Goal: Task Accomplishment & Management: Use online tool/utility

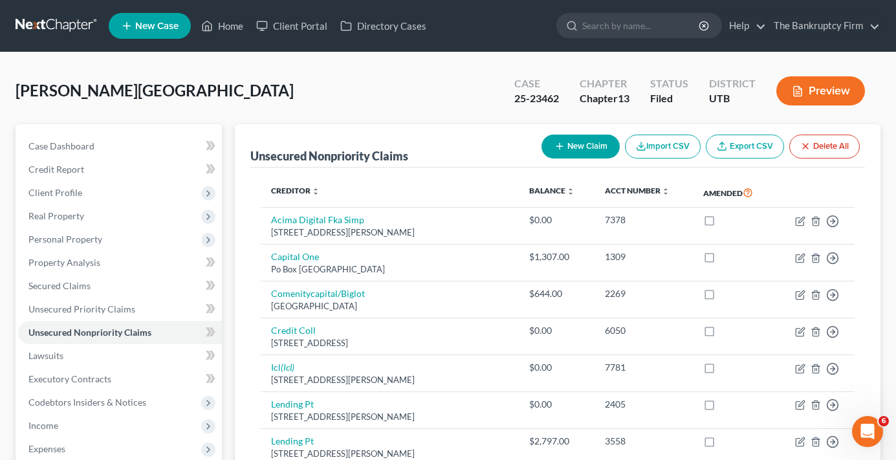
click at [185, 85] on div "[PERSON_NAME] Upgraded Case 25-23462 Chapter Chapter 13 Status Filed District U…" at bounding box center [448, 96] width 865 height 56
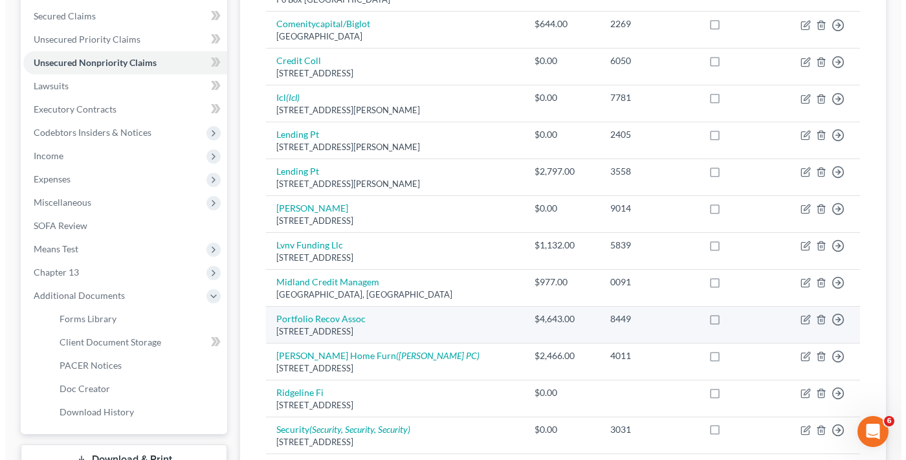
scroll to position [324, 0]
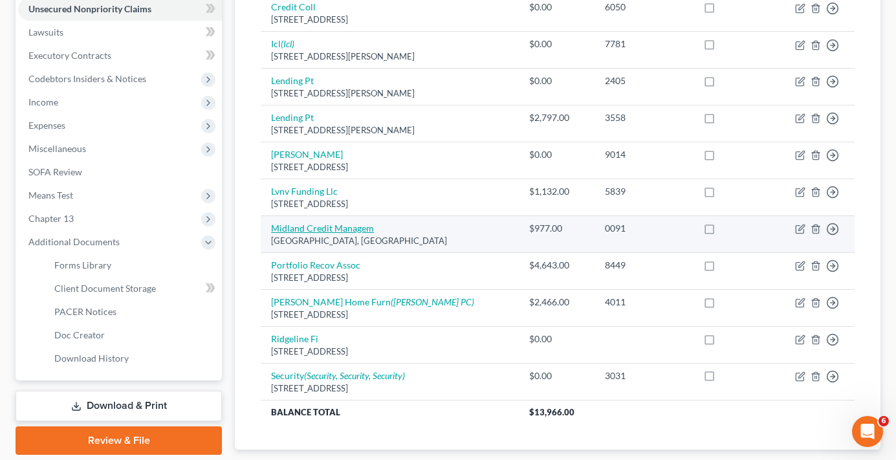
click at [312, 228] on link "Midland Credit Managem" at bounding box center [322, 228] width 103 height 11
select select "4"
select select "0"
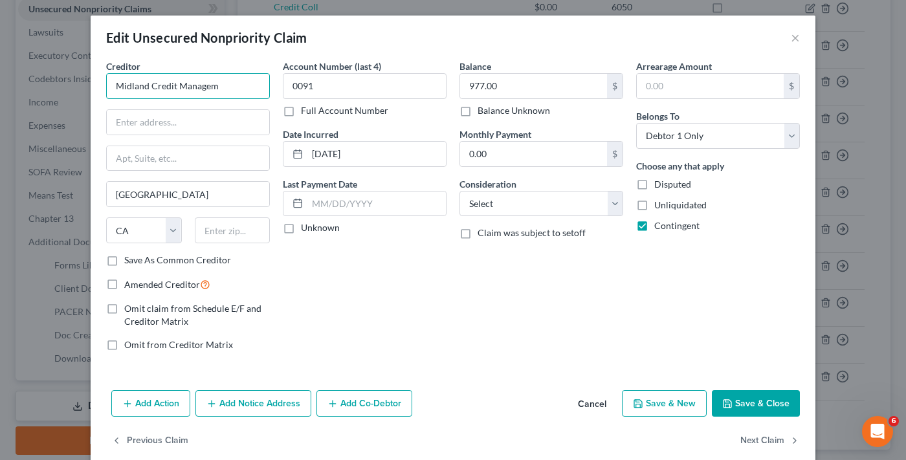
click at [222, 89] on input "Midland Credit Managem" at bounding box center [188, 86] width 164 height 26
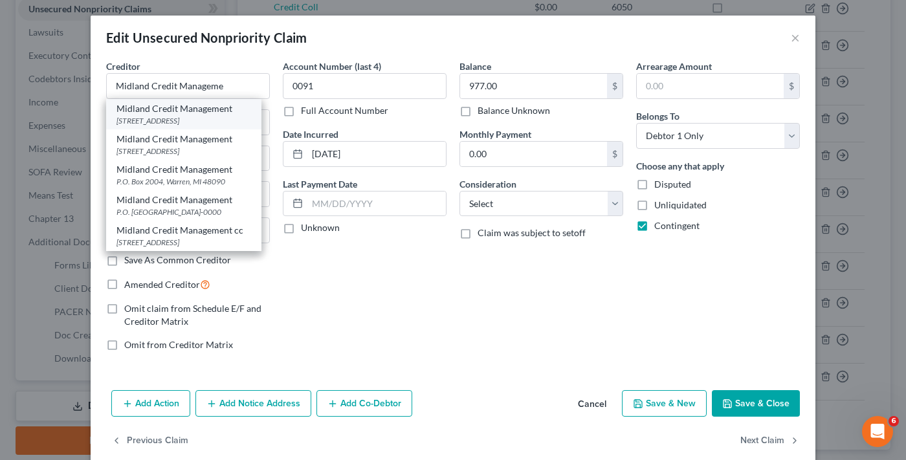
click at [163, 117] on div "350 Camino De La Reina STE 100, San Diego, CA 92108" at bounding box center [183, 120] width 135 height 11
type input "Midland Credit Management"
type input "350 Camino De La Reina"
type input "STE 100"
type input "92108"
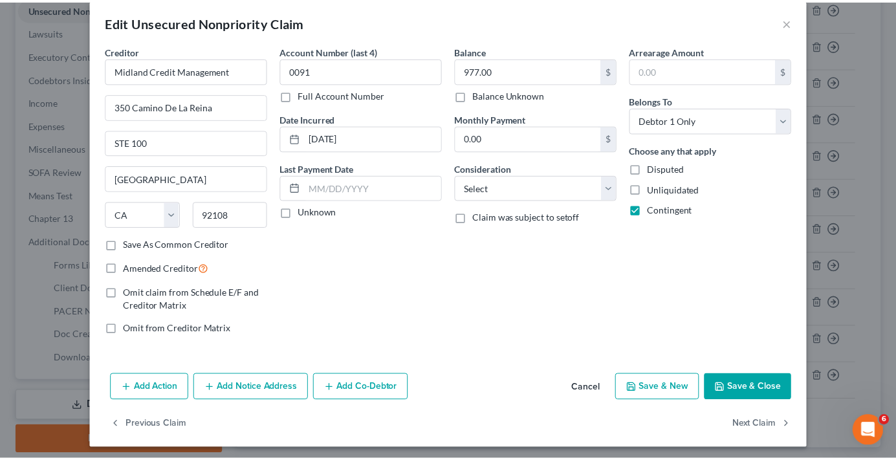
scroll to position [20, 0]
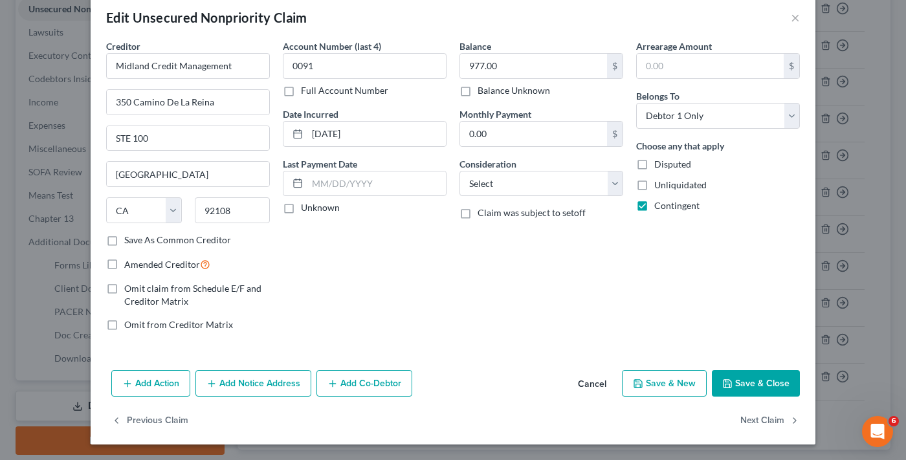
click at [742, 384] on button "Save & Close" at bounding box center [756, 383] width 88 height 27
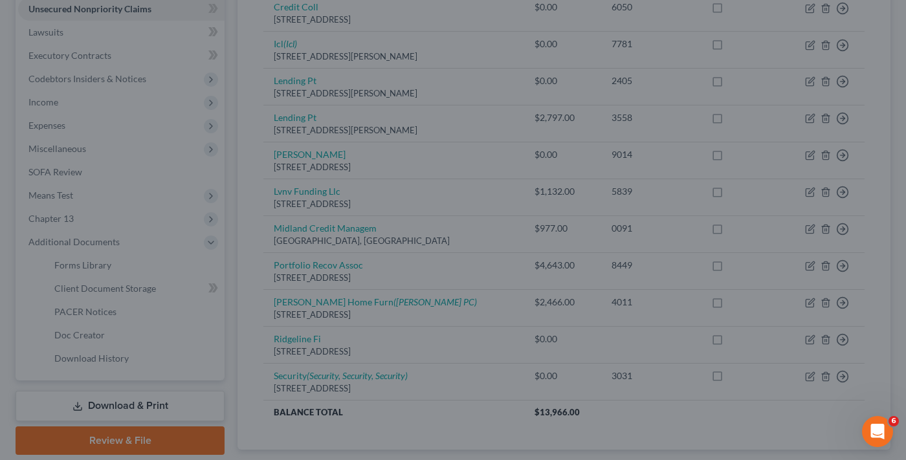
type input "0"
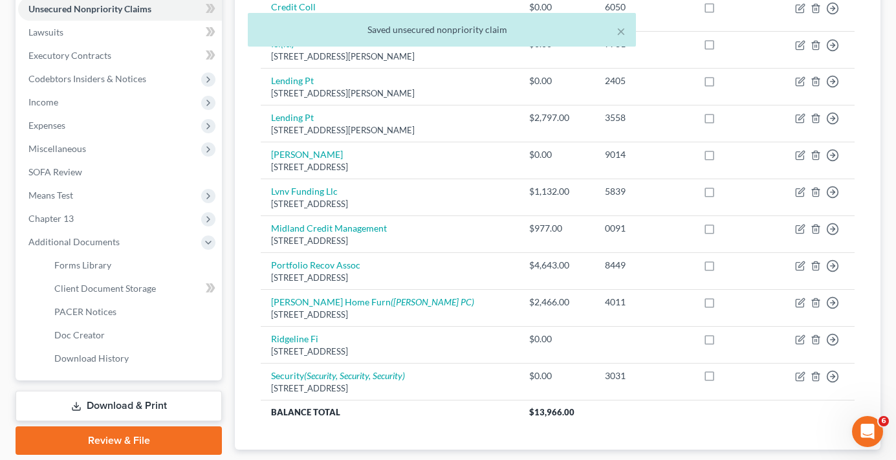
click at [122, 404] on link "Download & Print" at bounding box center [119, 406] width 206 height 30
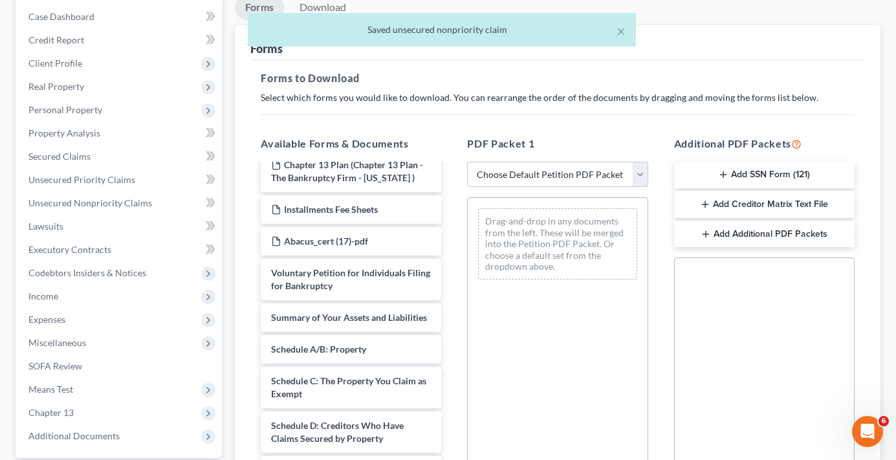
scroll to position [129, 0]
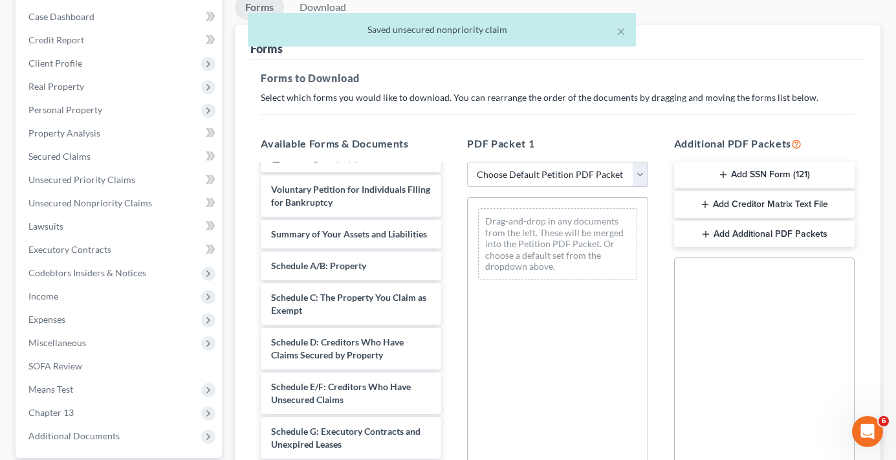
click at [768, 199] on button "Add Creditor Matrix Text File" at bounding box center [764, 204] width 181 height 27
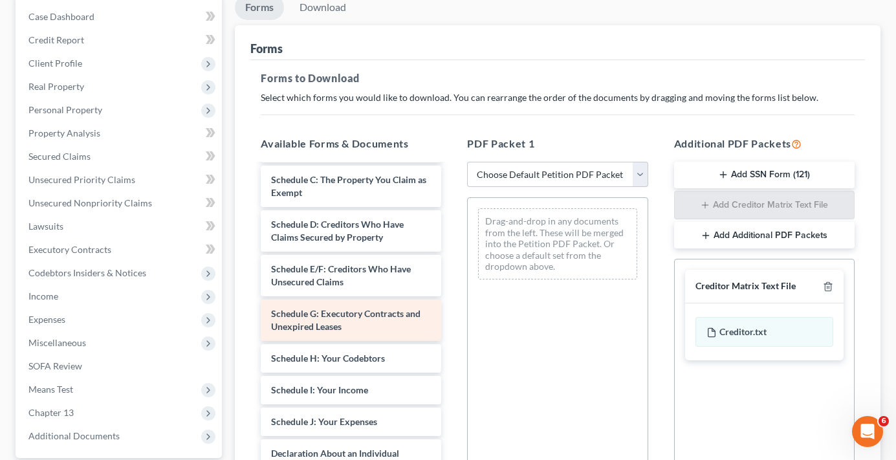
scroll to position [259, 0]
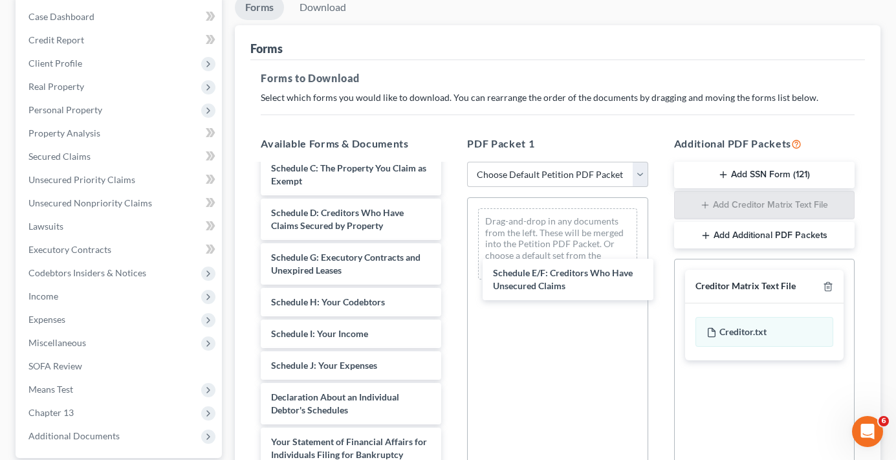
drag, startPoint x: 325, startPoint y: 285, endPoint x: 344, endPoint y: 289, distance: 19.2
click at [452, 287] on div "Schedule E/F: Creditors Who Have Unsecured Claims Property Tax-pdf Chapter 13 P…" at bounding box center [350, 279] width 201 height 747
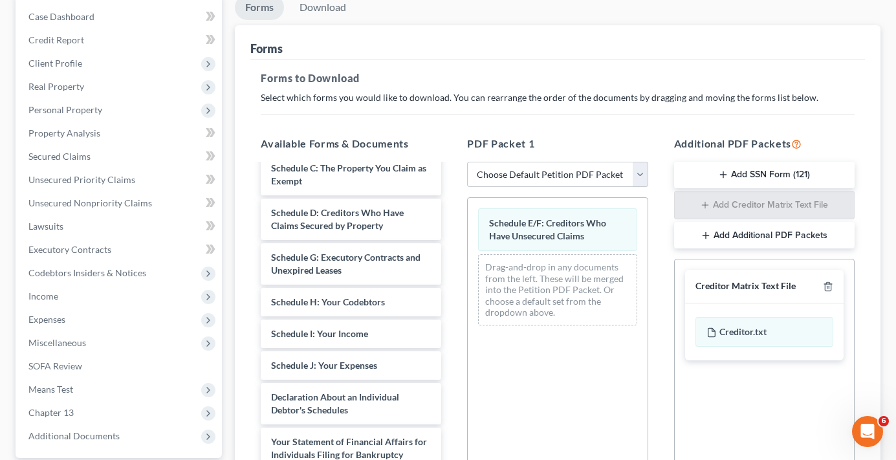
scroll to position [339, 0]
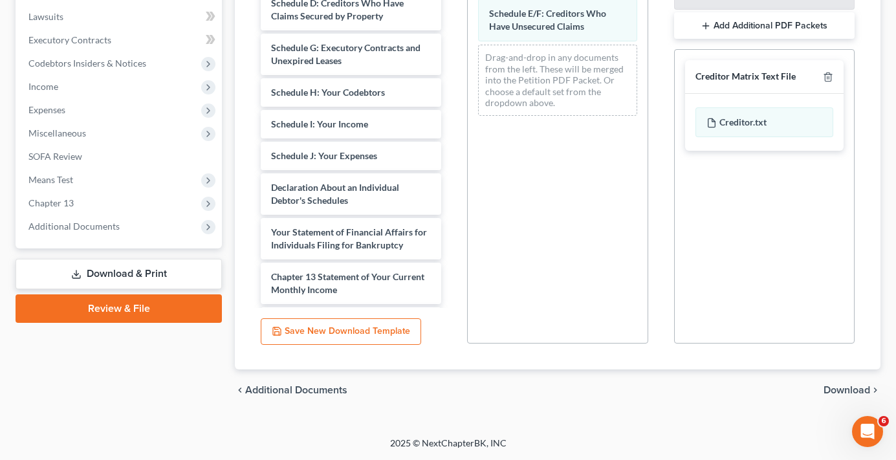
click at [860, 387] on span "Download" at bounding box center [847, 390] width 47 height 10
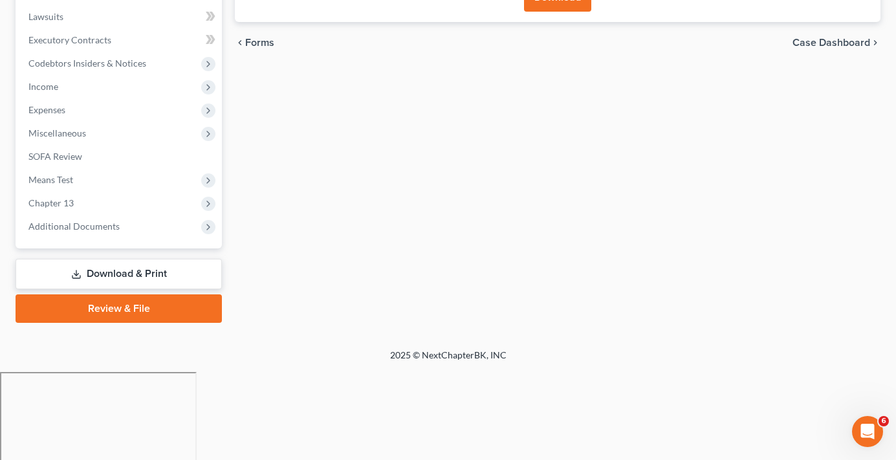
scroll to position [251, 0]
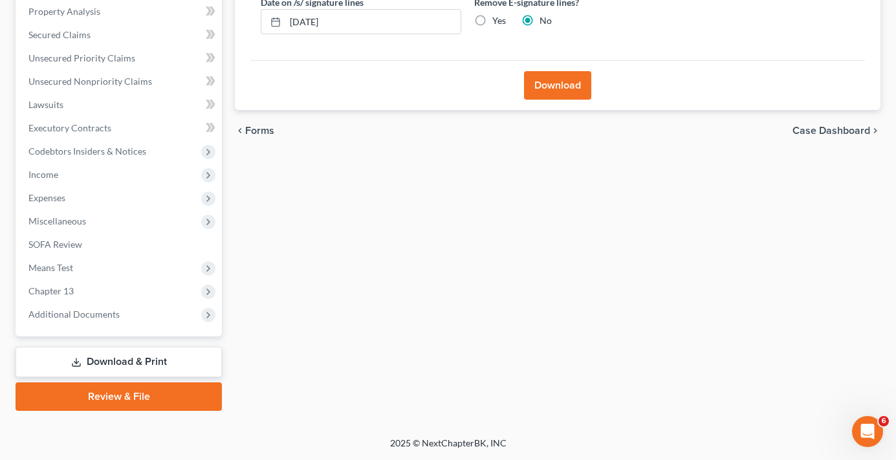
click at [551, 98] on button "Download" at bounding box center [557, 85] width 67 height 28
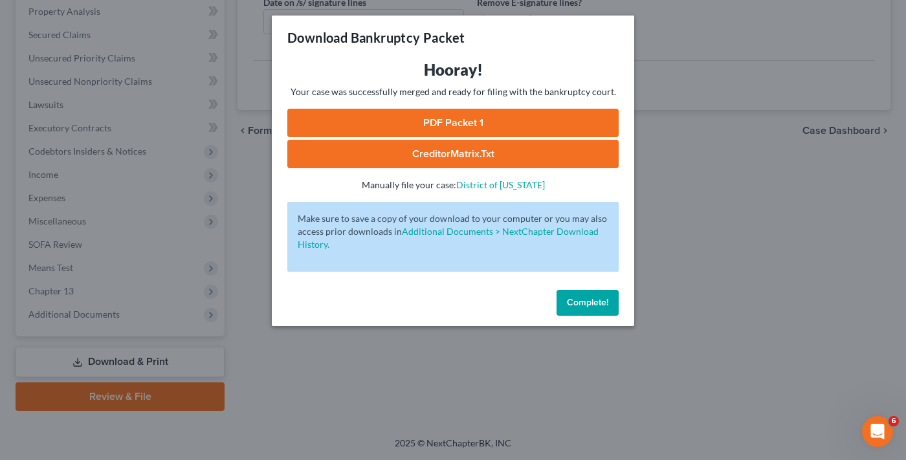
click at [449, 156] on link "CreditorMatrix.txt" at bounding box center [452, 154] width 331 height 28
click at [524, 42] on div "Download Bankruptcy Packet" at bounding box center [453, 38] width 362 height 44
click at [456, 122] on link "PDF Packet 1" at bounding box center [452, 123] width 331 height 28
click at [580, 298] on span "Complete!" at bounding box center [587, 302] width 41 height 11
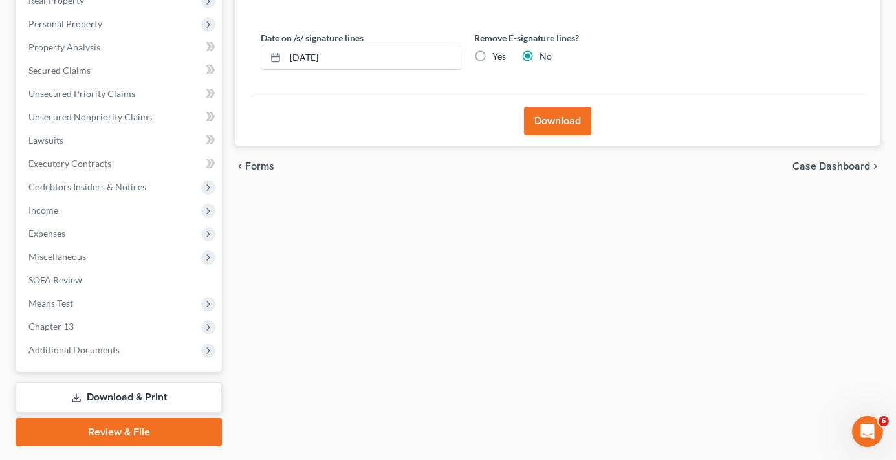
scroll to position [0, 0]
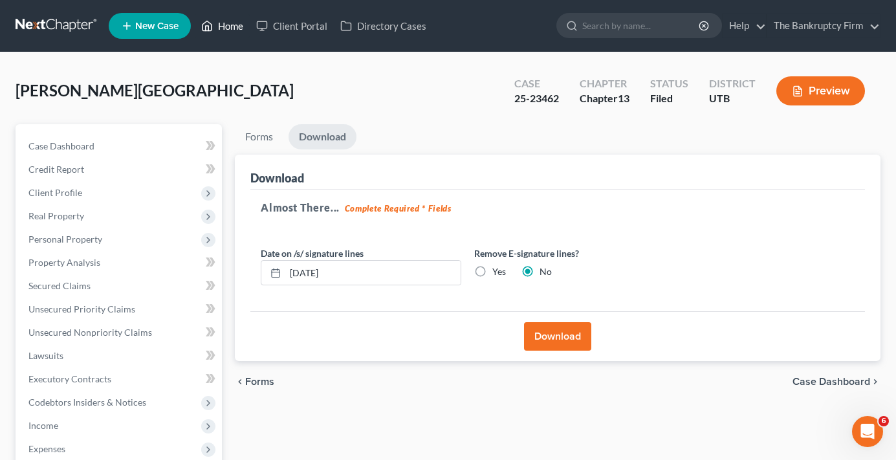
click at [231, 23] on link "Home" at bounding box center [222, 25] width 55 height 23
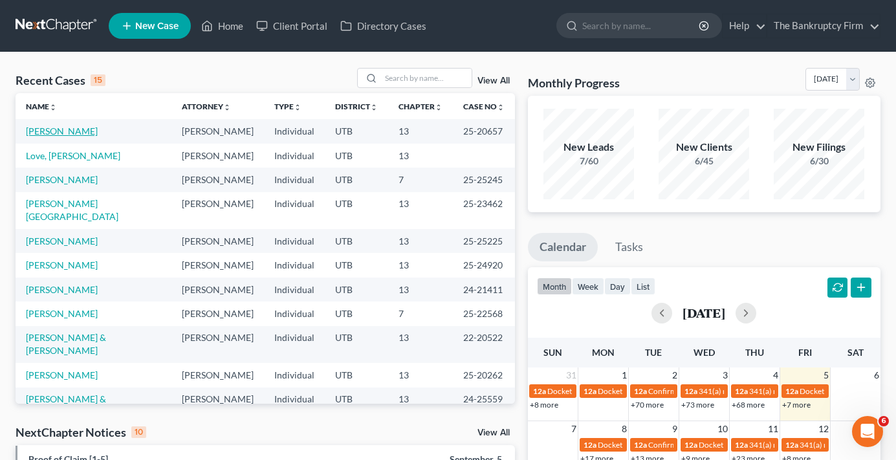
click at [63, 127] on link "[PERSON_NAME]" at bounding box center [62, 131] width 72 height 11
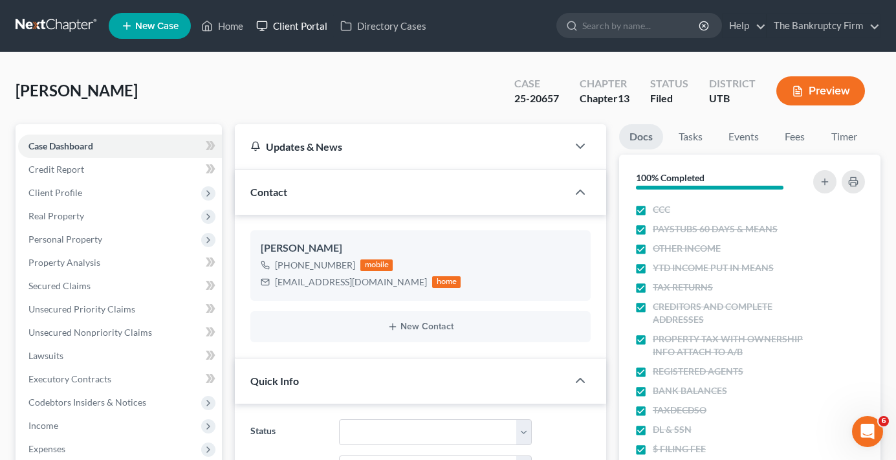
scroll to position [115, 0]
click at [236, 26] on link "Home" at bounding box center [222, 25] width 55 height 23
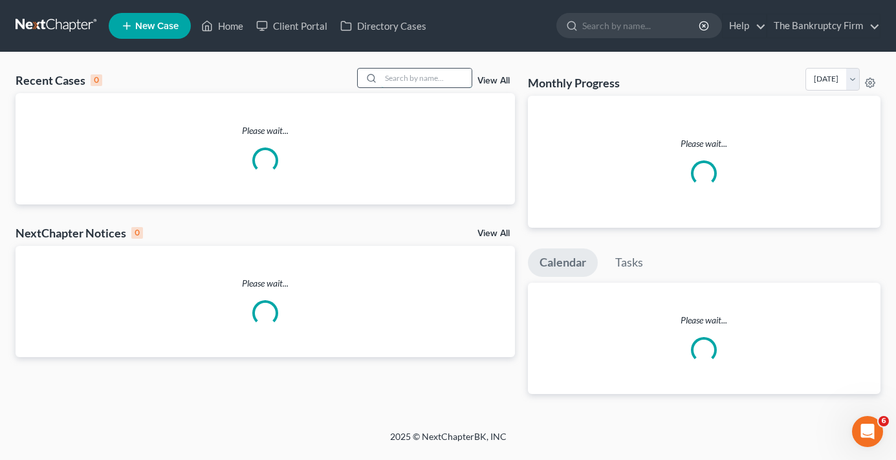
click at [419, 79] on input "search" at bounding box center [426, 78] width 91 height 19
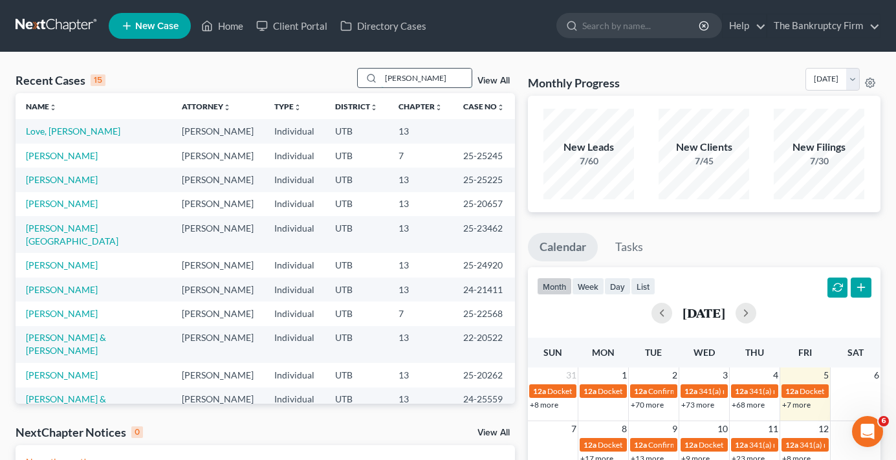
type input "rooney"
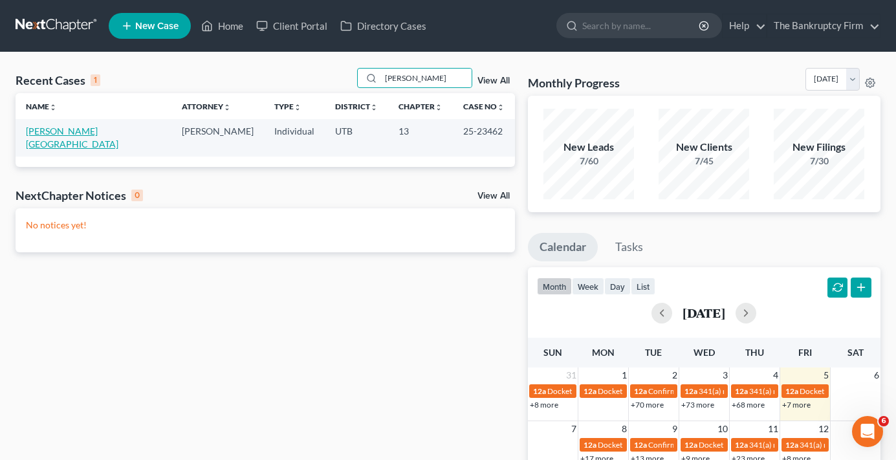
click at [63, 131] on link "Rooney, Chad" at bounding box center [72, 138] width 93 height 24
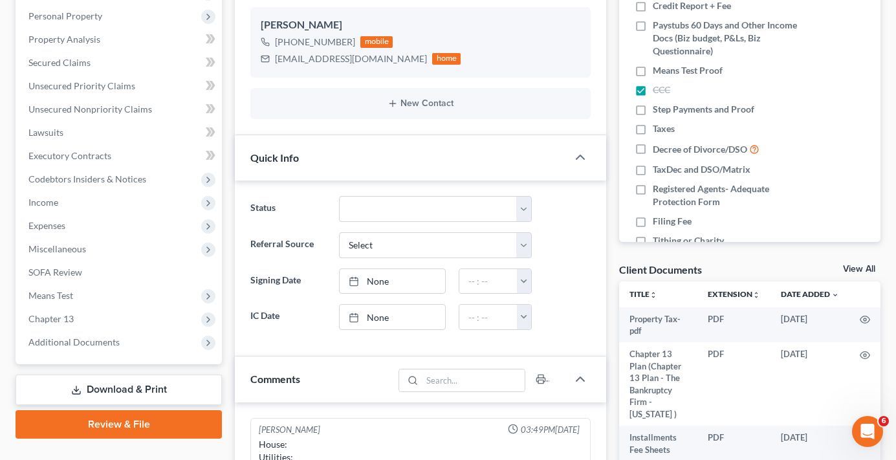
scroll to position [194, 0]
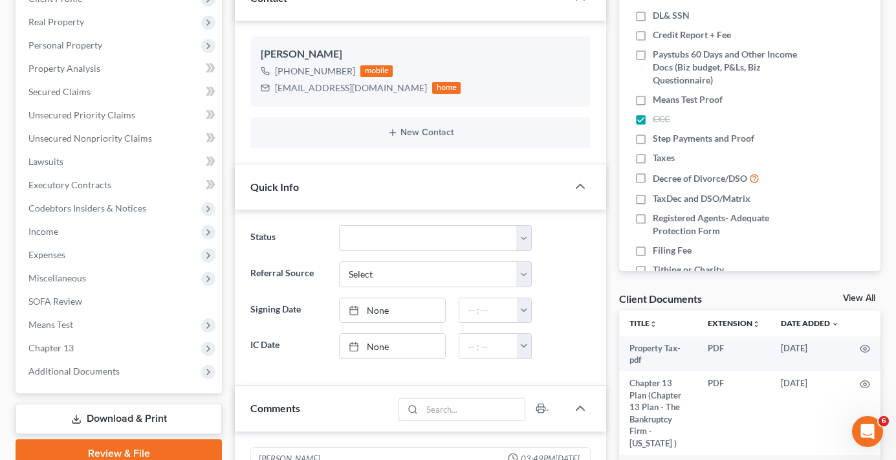
click at [855, 297] on link "View All" at bounding box center [859, 298] width 32 height 9
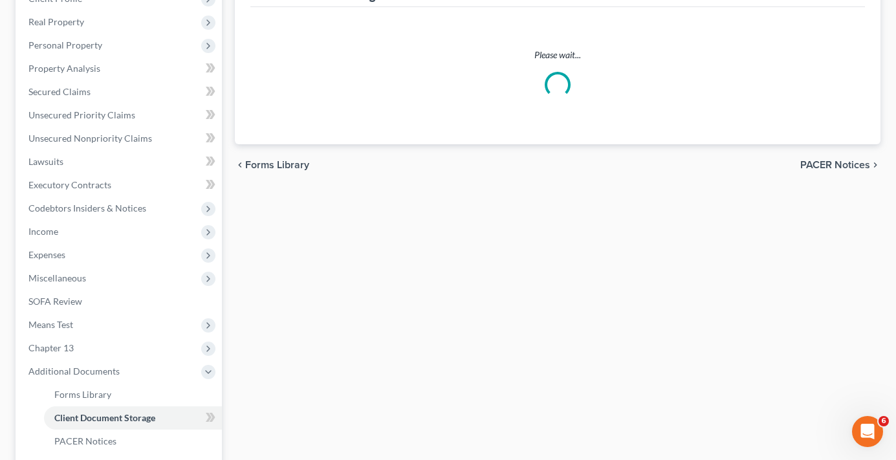
scroll to position [193, 0]
select select "30"
select select "26"
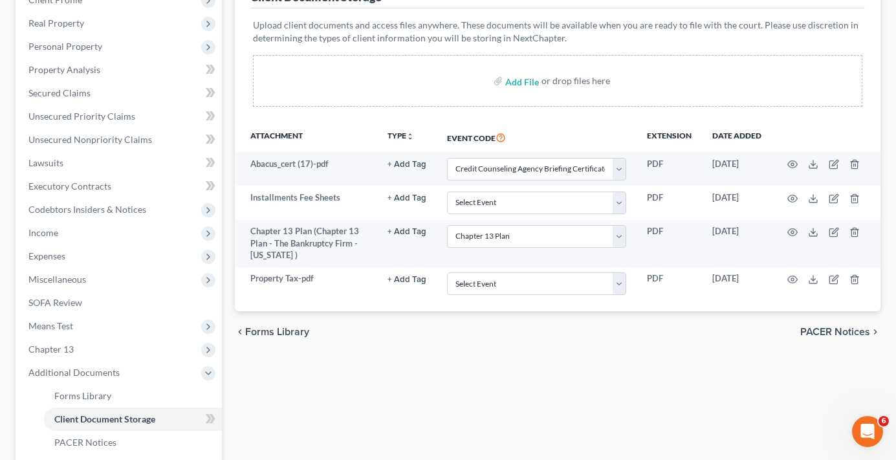
scroll to position [0, 0]
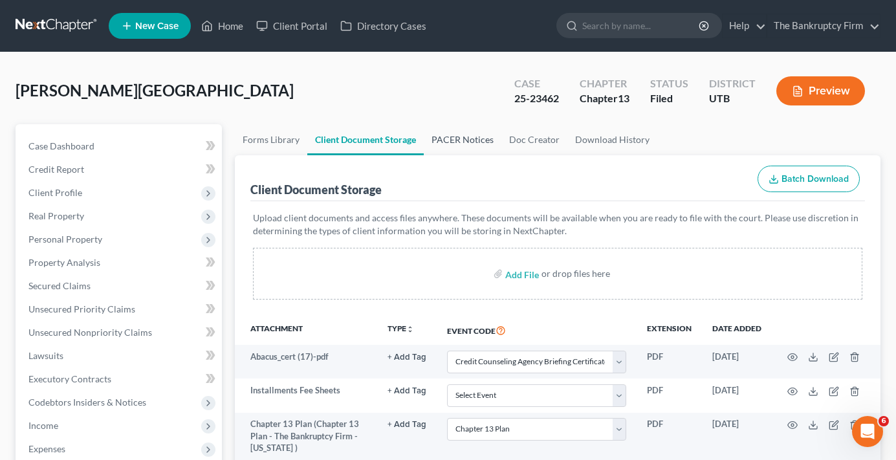
click at [464, 139] on link "PACER Notices" at bounding box center [463, 139] width 78 height 31
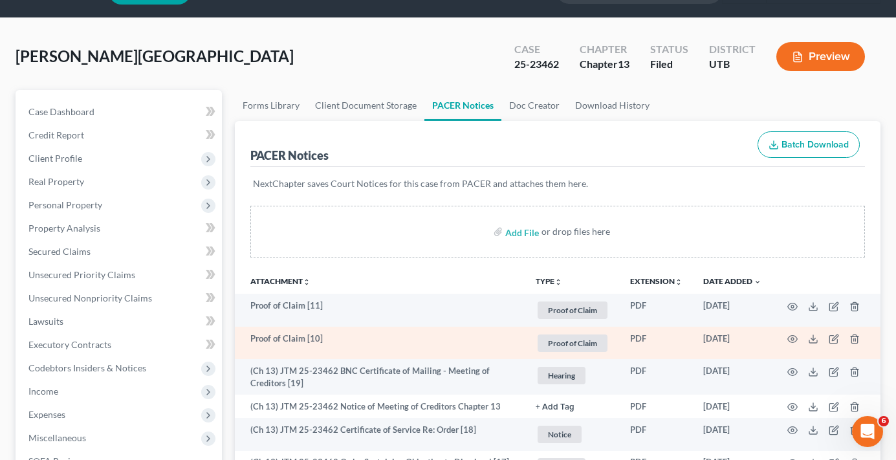
scroll to position [129, 0]
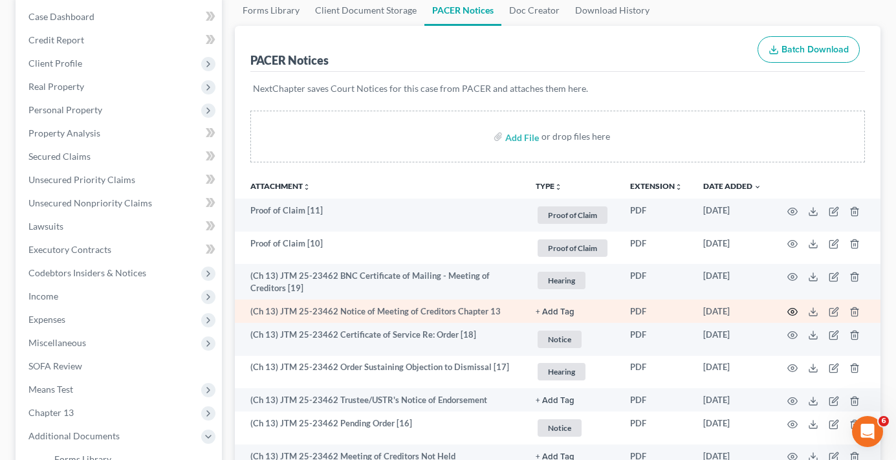
click at [795, 309] on icon "button" at bounding box center [792, 312] width 10 height 10
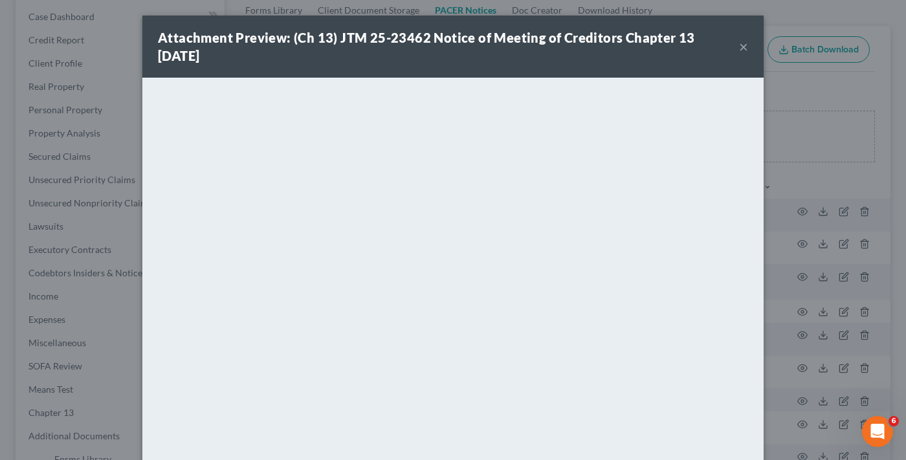
click at [740, 42] on button "×" at bounding box center [743, 47] width 9 height 16
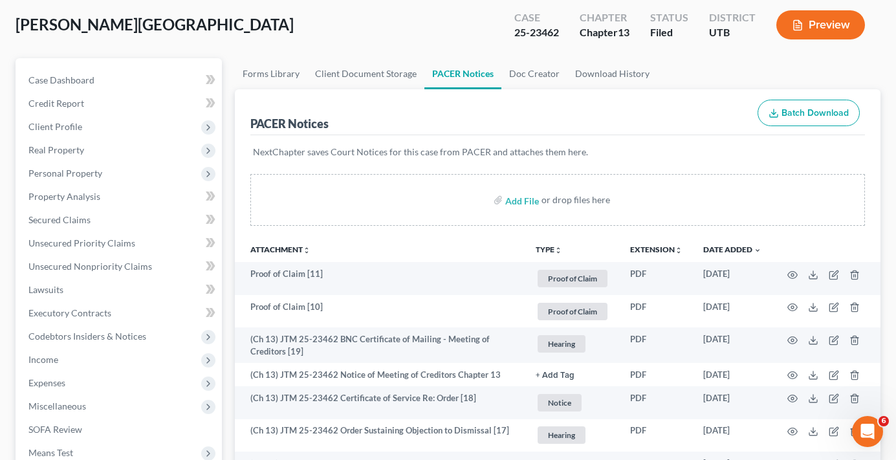
scroll to position [0, 0]
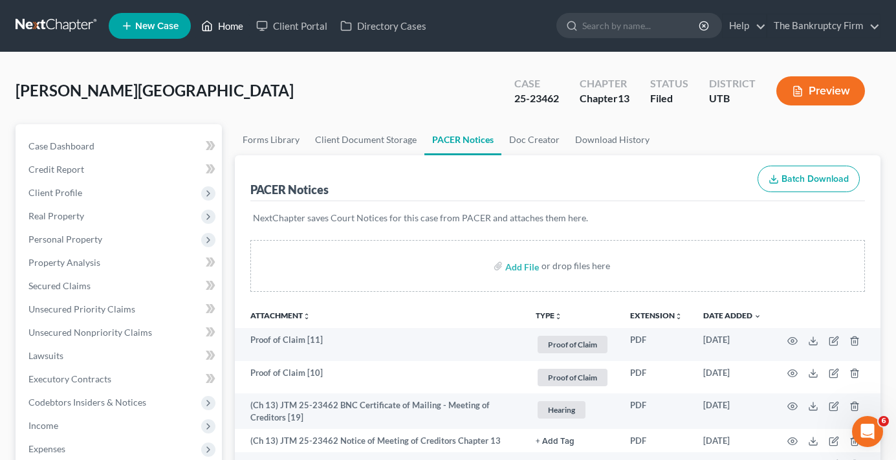
click at [225, 27] on link "Home" at bounding box center [222, 25] width 55 height 23
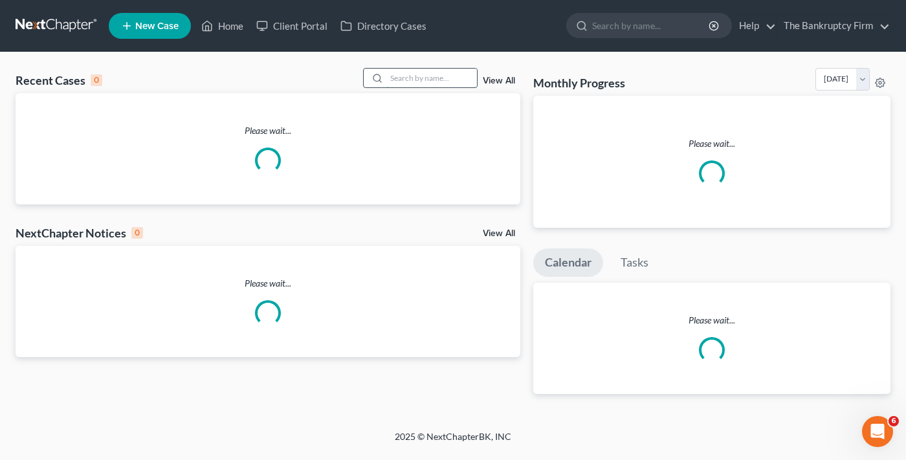
click at [416, 80] on input "search" at bounding box center [431, 78] width 91 height 19
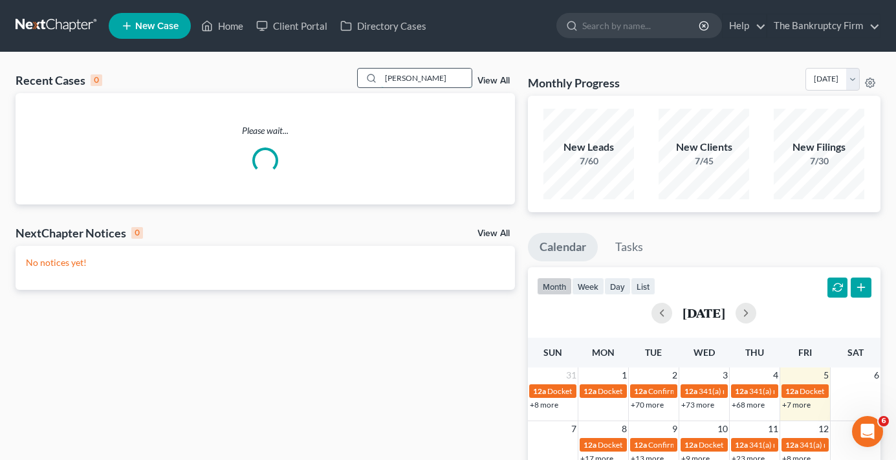
type input "enio"
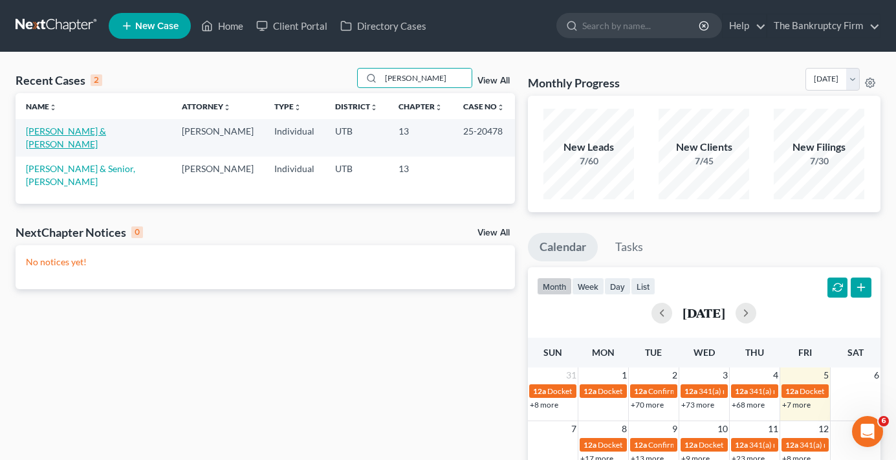
click at [83, 134] on link "Diaz-Penate, Enio & Diaz, Cleopatra" at bounding box center [66, 138] width 80 height 24
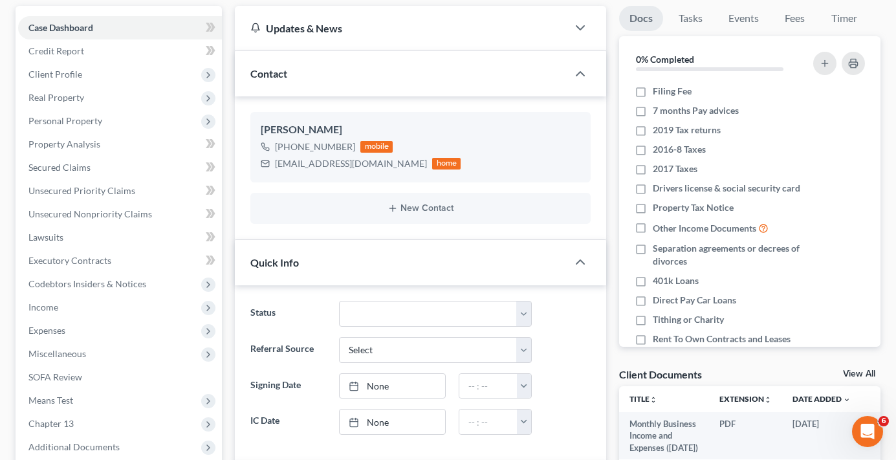
scroll to position [129, 0]
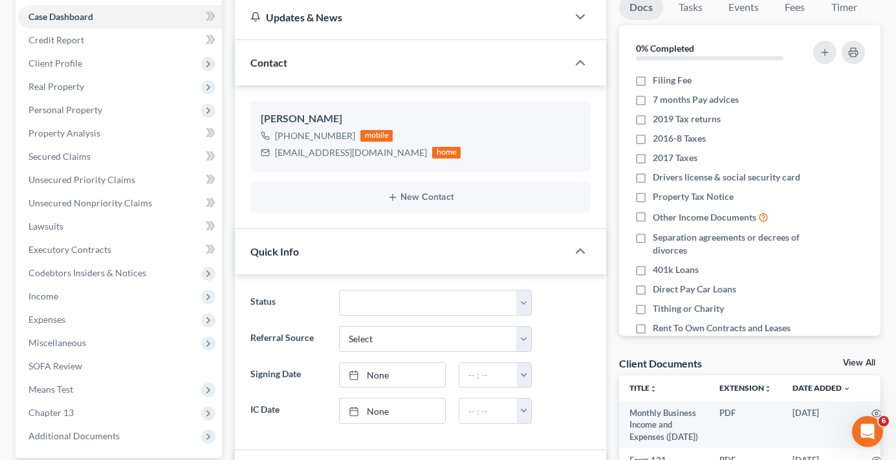
click at [853, 358] on link "View All" at bounding box center [859, 362] width 32 height 9
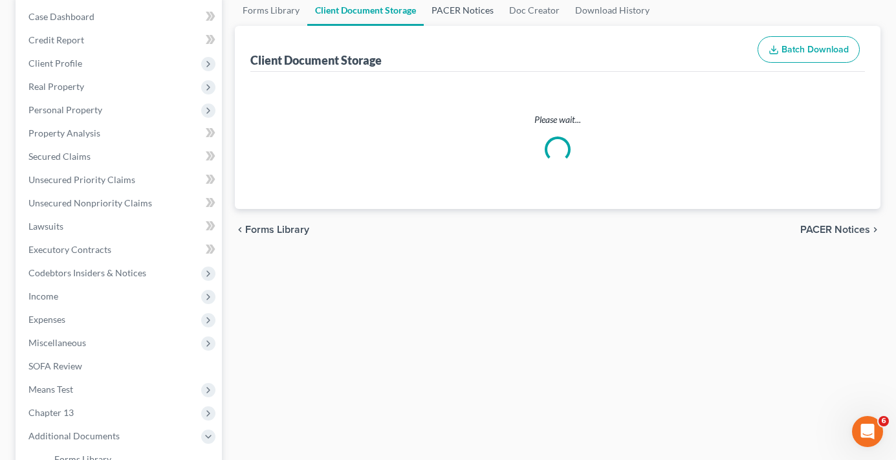
scroll to position [50, 0]
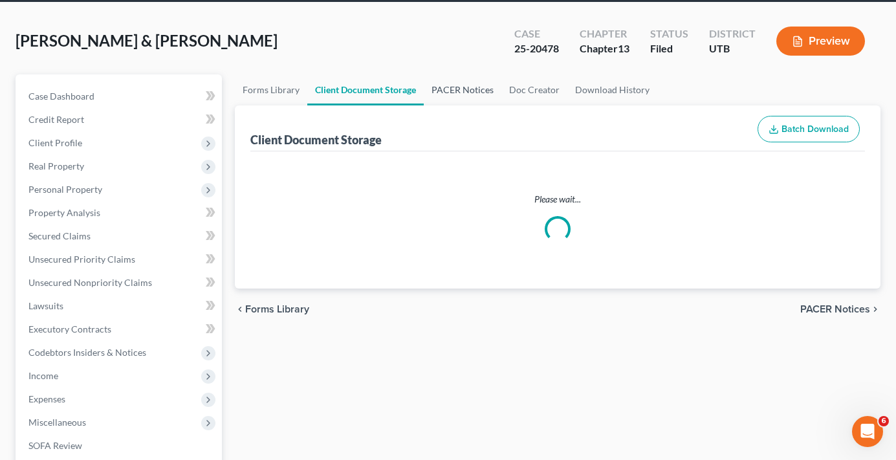
select select "30"
select select "26"
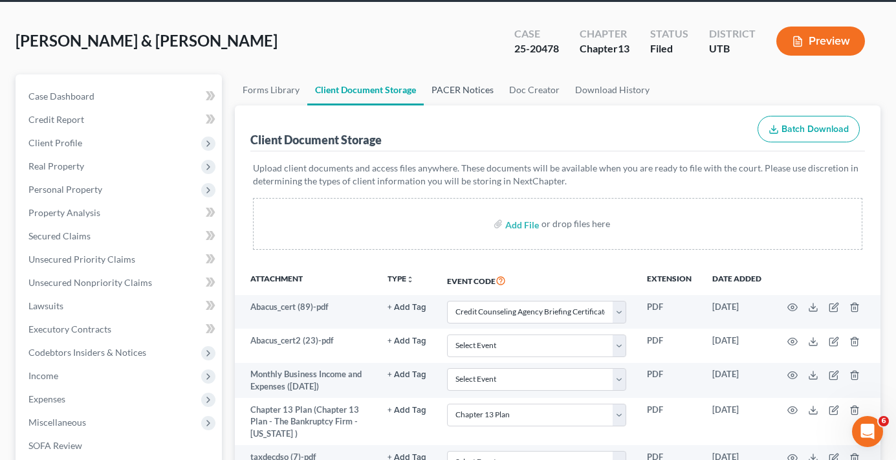
scroll to position [0, 0]
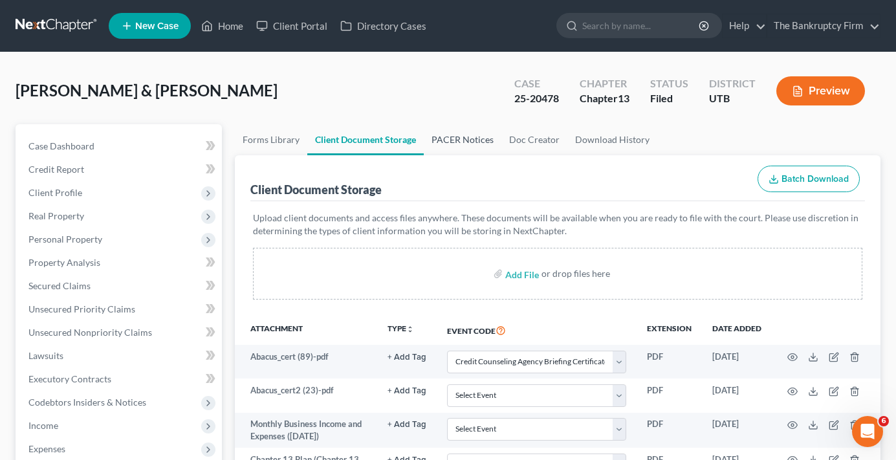
click at [454, 139] on link "PACER Notices" at bounding box center [463, 139] width 78 height 31
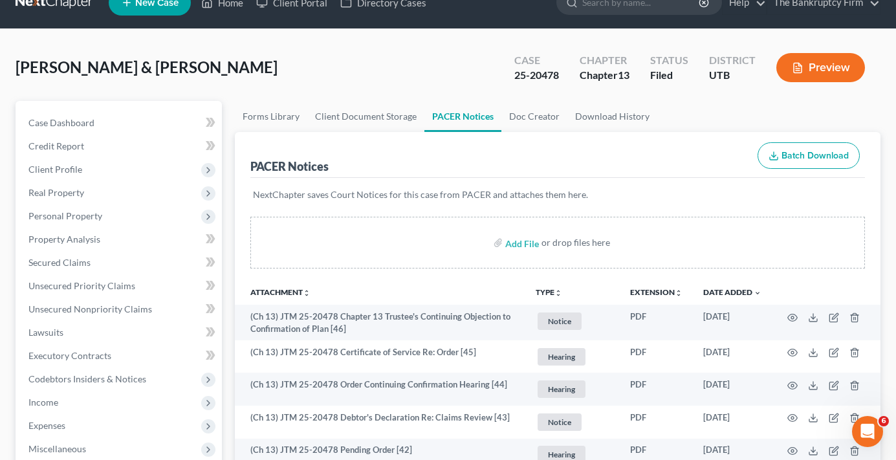
scroll to position [65, 0]
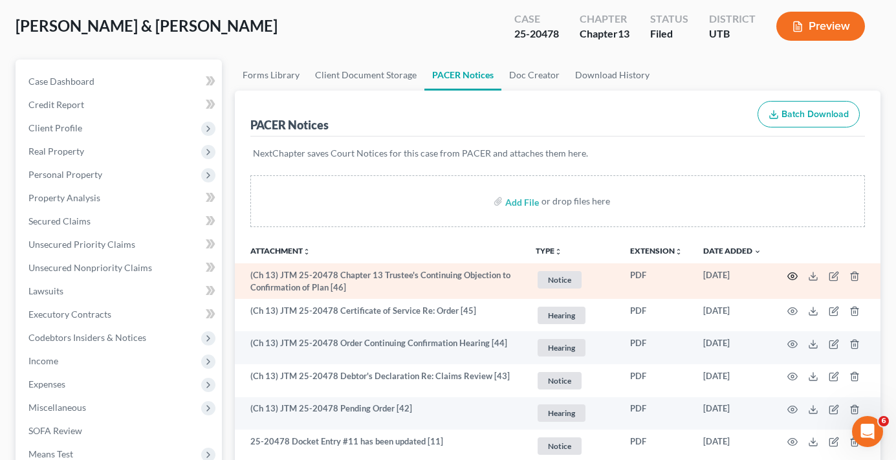
click at [793, 276] on icon "button" at bounding box center [792, 276] width 10 height 10
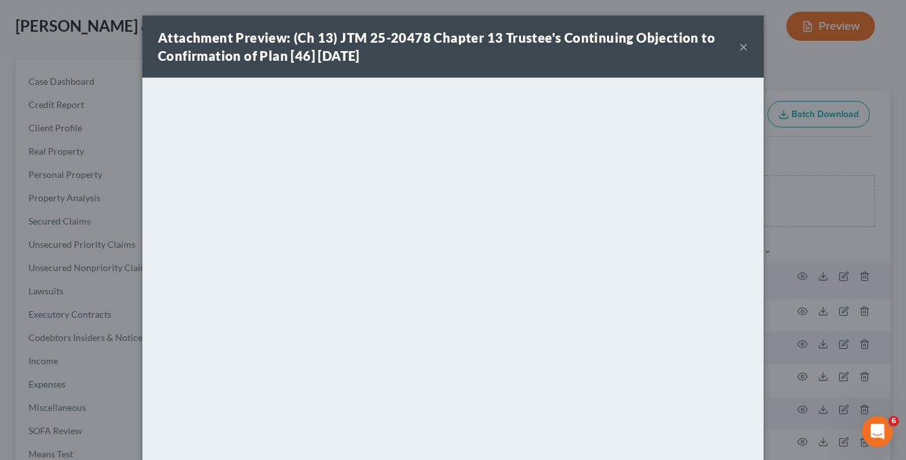
click at [739, 48] on button "×" at bounding box center [743, 47] width 9 height 16
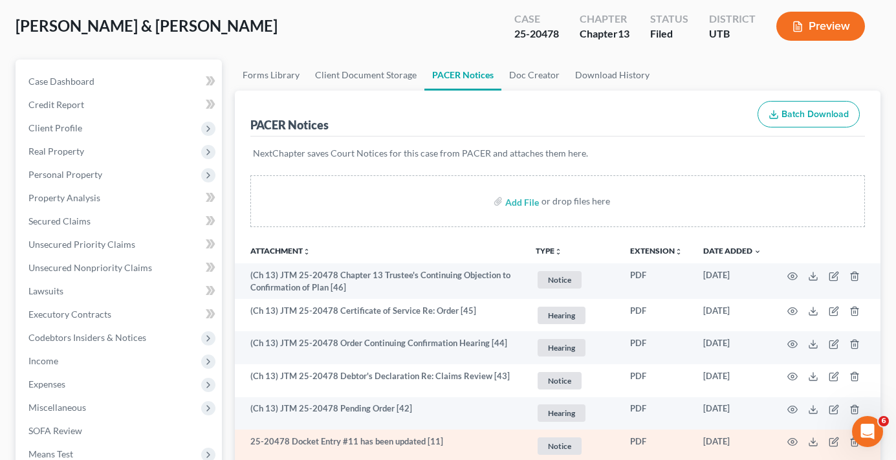
drag, startPoint x: 227, startPoint y: 47, endPoint x: 305, endPoint y: 458, distance: 418.8
click at [227, 47] on div "Diaz-Penate, Enio & Diaz, Cleopatra Upgraded Case 25-20478 Chapter Chapter 13 S…" at bounding box center [448, 31] width 865 height 56
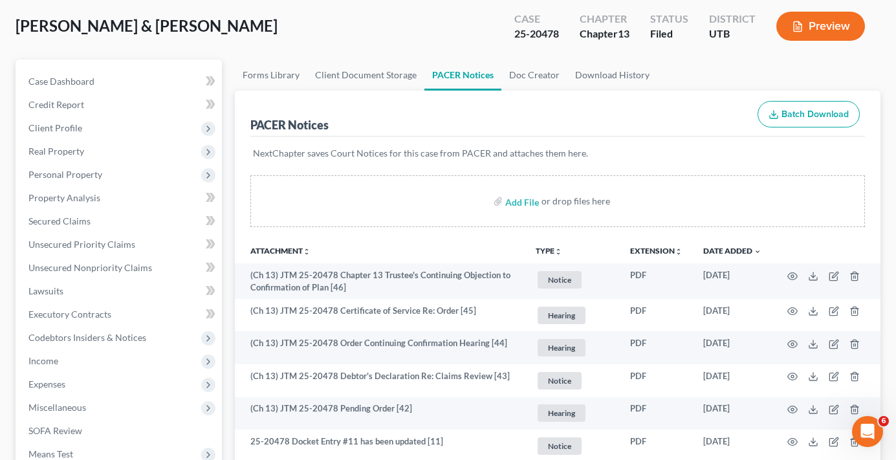
drag, startPoint x: 274, startPoint y: 43, endPoint x: 322, endPoint y: 0, distance: 64.2
click at [274, 43] on div "Diaz-Penate, Enio & Diaz, Cleopatra Upgraded Case 25-20478 Chapter Chapter 13 S…" at bounding box center [448, 31] width 865 height 56
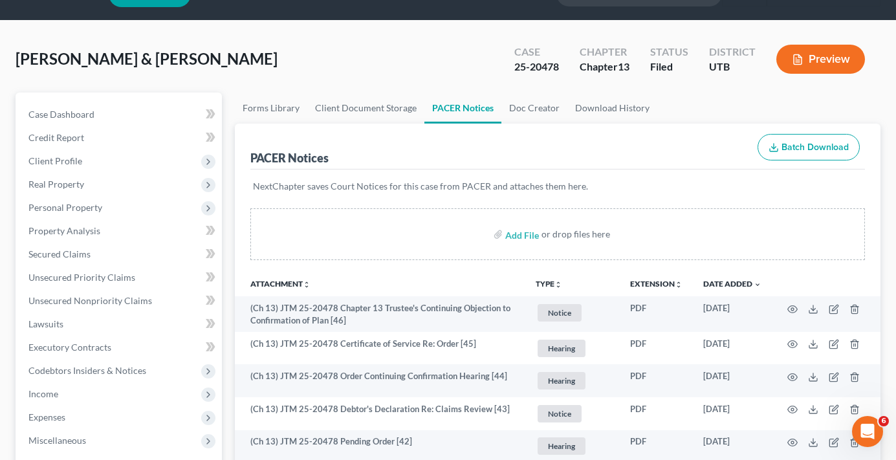
scroll to position [0, 0]
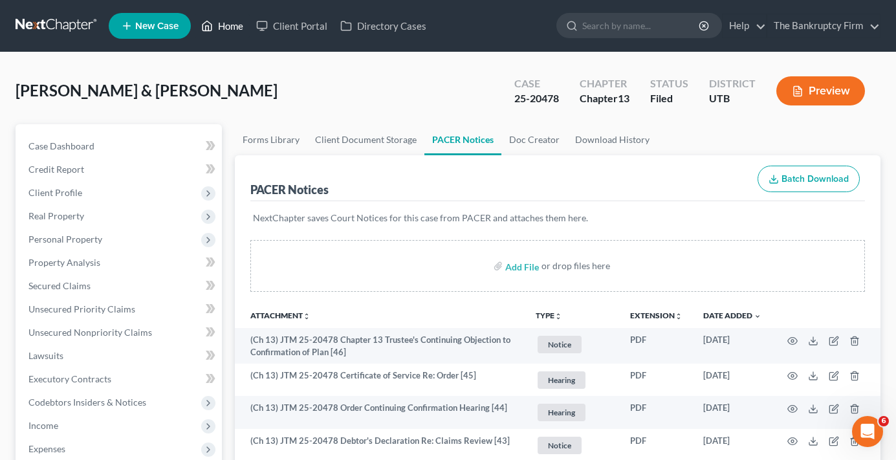
click at [224, 18] on link "Home" at bounding box center [222, 25] width 55 height 23
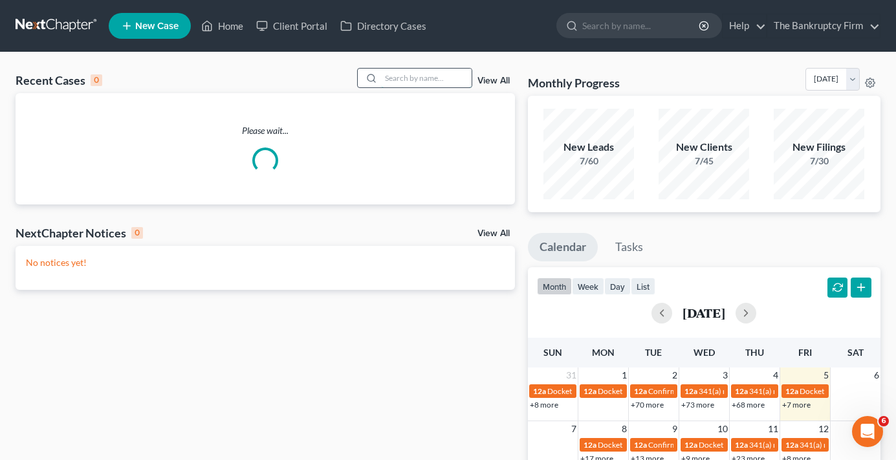
click at [434, 75] on input "search" at bounding box center [426, 78] width 91 height 19
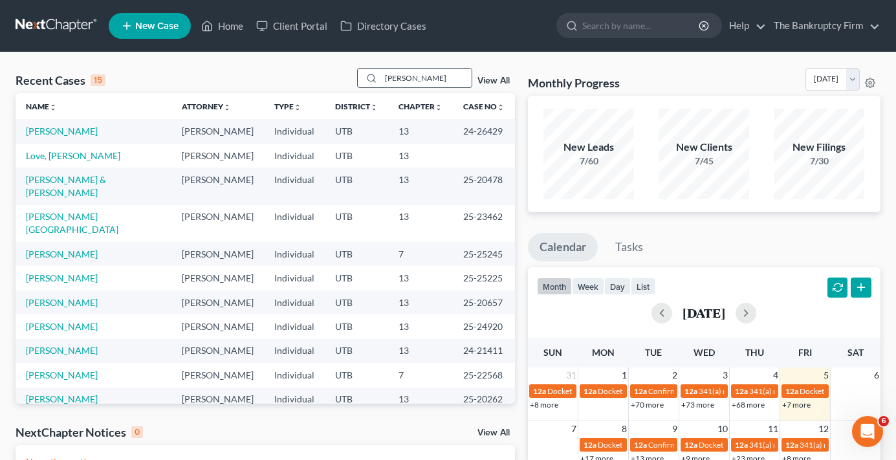
type input "miller"
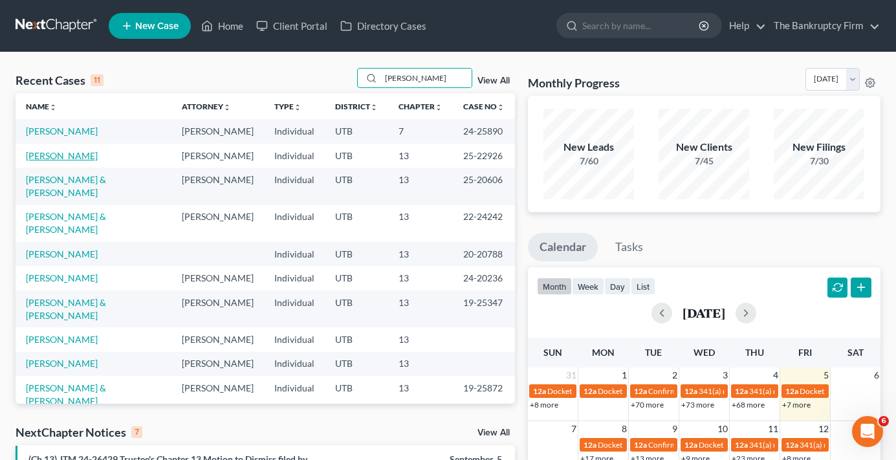
click at [43, 159] on link "Miller, Kelli" at bounding box center [62, 155] width 72 height 11
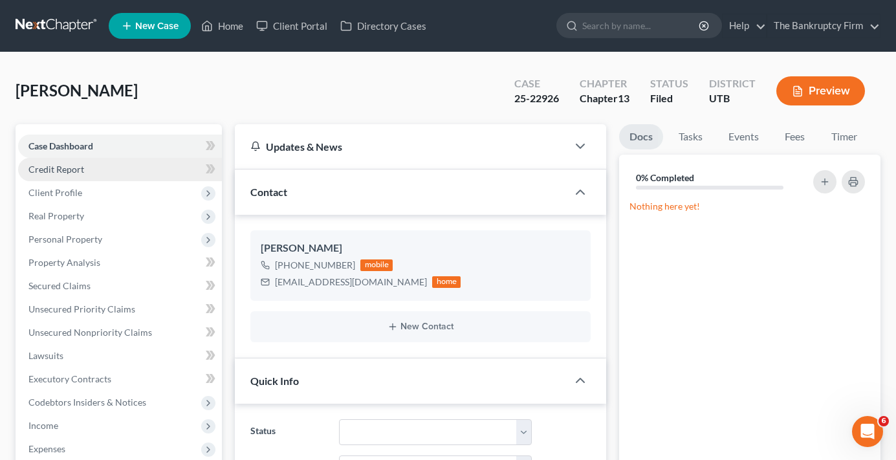
scroll to position [89, 0]
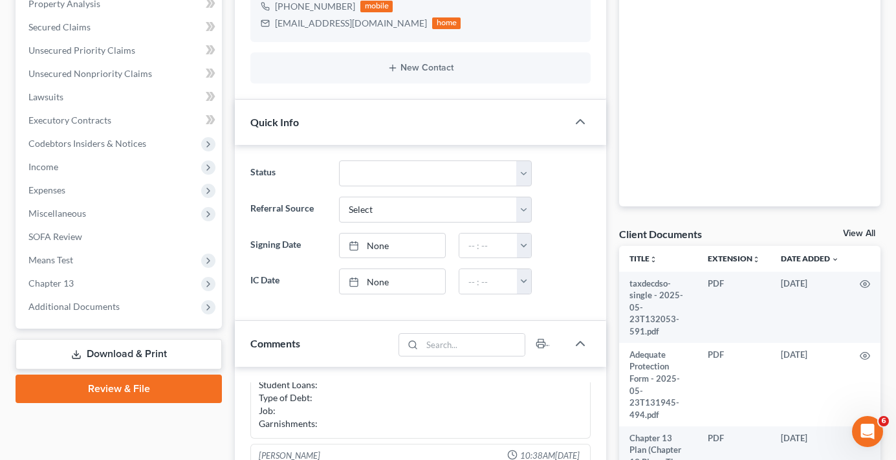
click at [861, 236] on link "View All" at bounding box center [859, 233] width 32 height 9
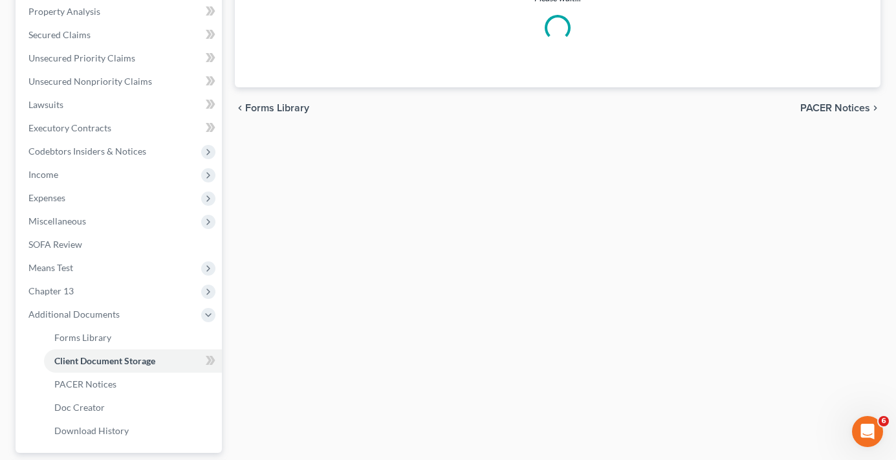
scroll to position [246, 0]
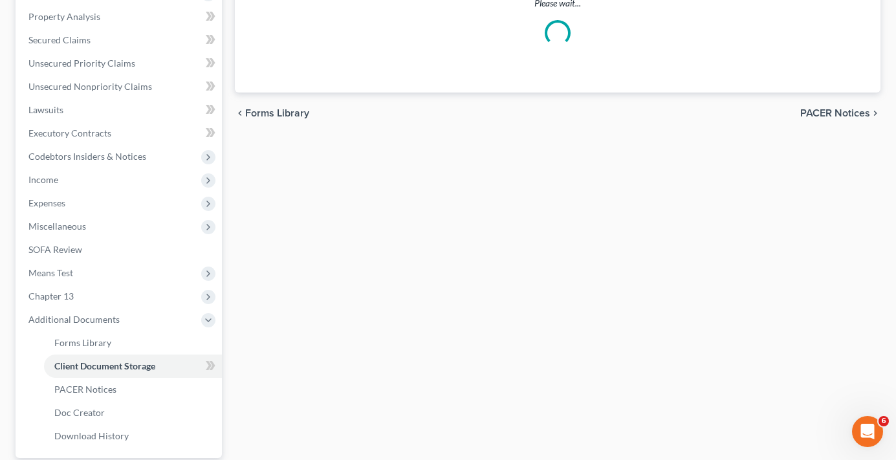
select select "30"
select select "26"
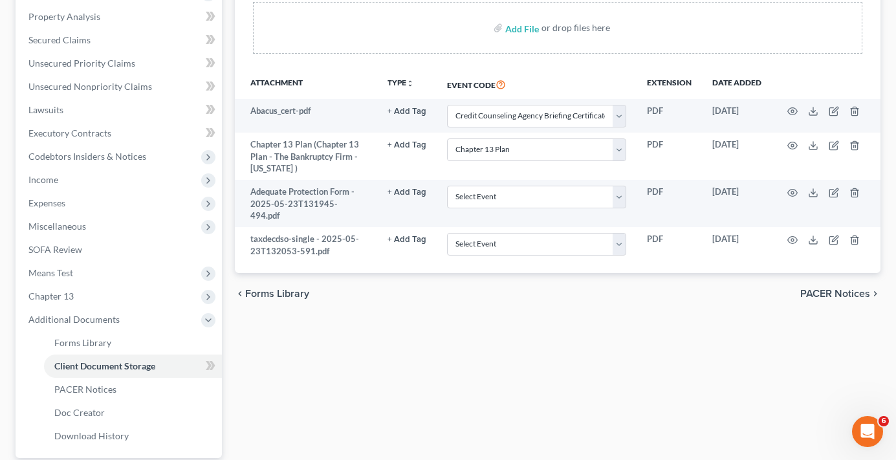
scroll to position [0, 0]
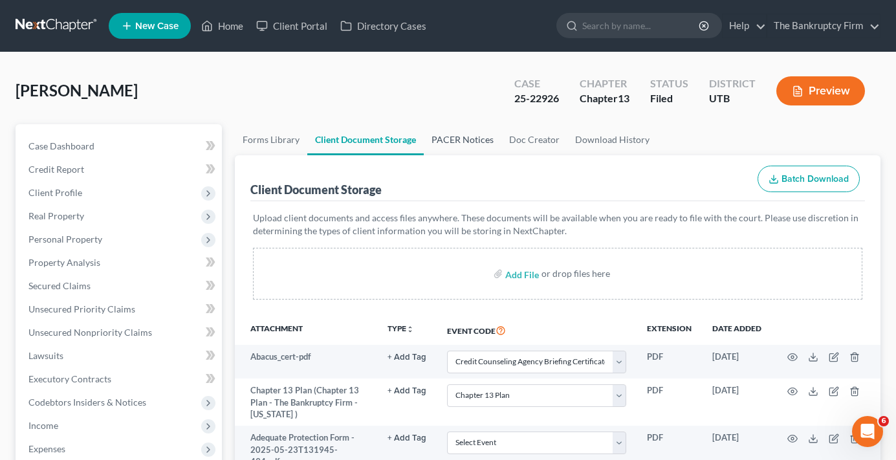
click at [460, 147] on link "PACER Notices" at bounding box center [463, 139] width 78 height 31
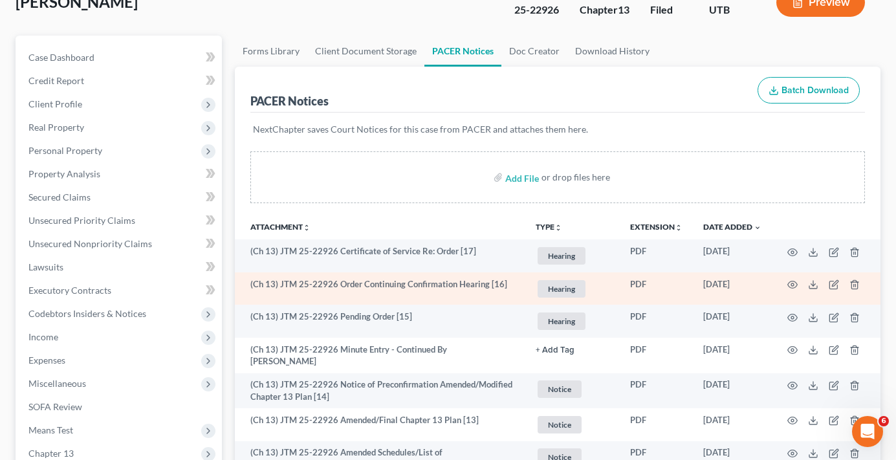
scroll to position [129, 0]
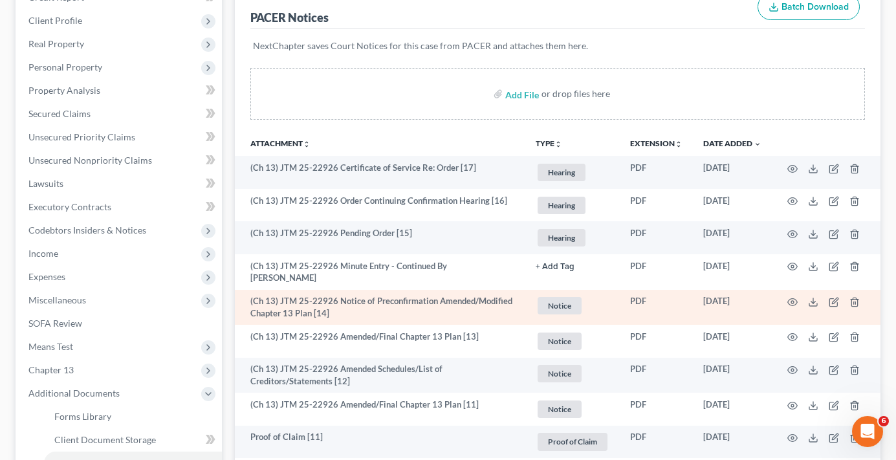
scroll to position [194, 0]
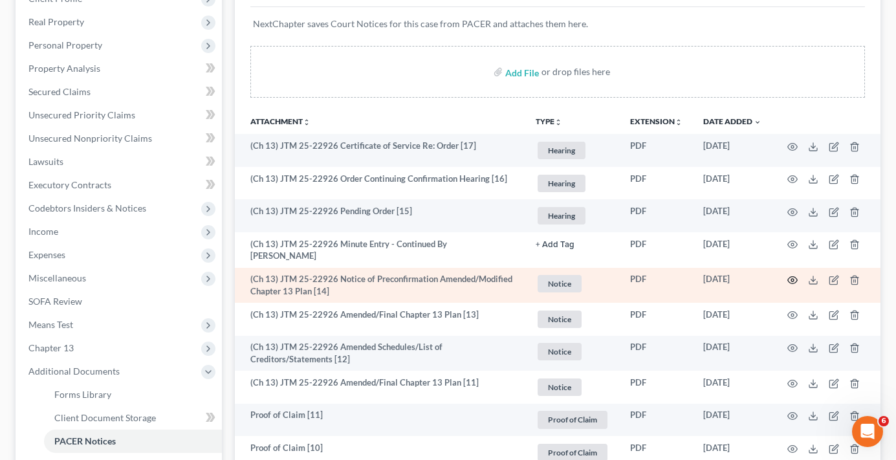
click at [792, 275] on icon "button" at bounding box center [792, 280] width 10 height 10
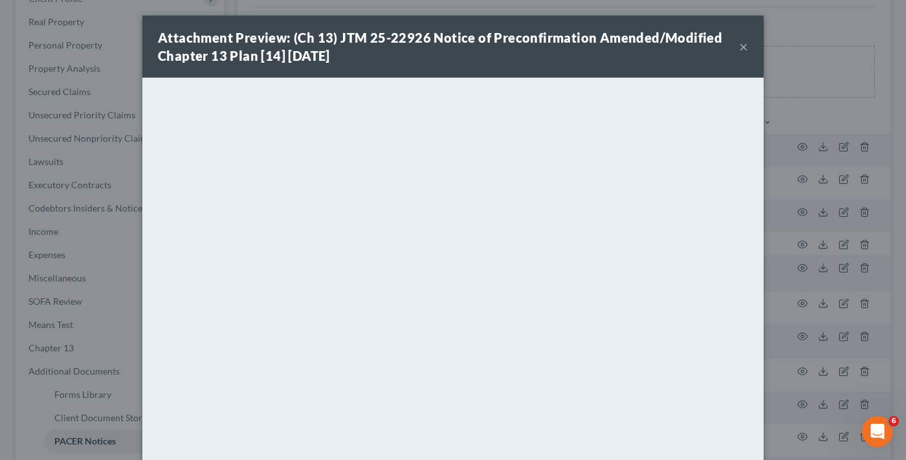
click at [740, 44] on button "×" at bounding box center [743, 47] width 9 height 16
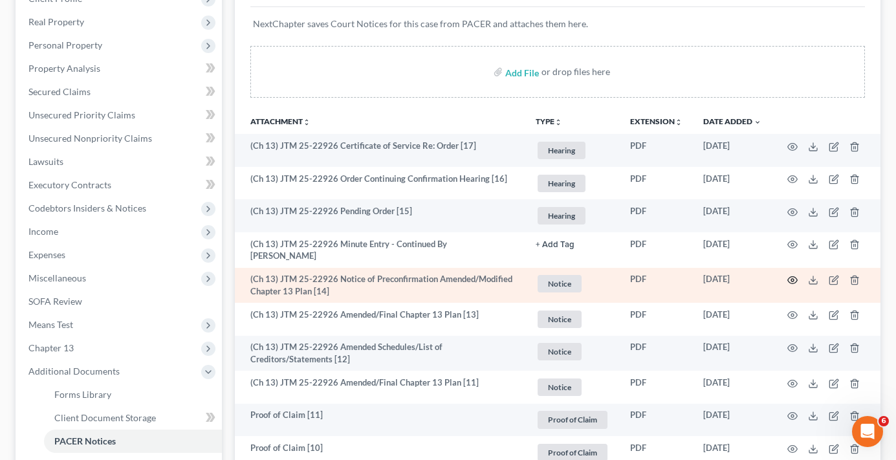
click at [793, 275] on icon "button" at bounding box center [792, 280] width 10 height 10
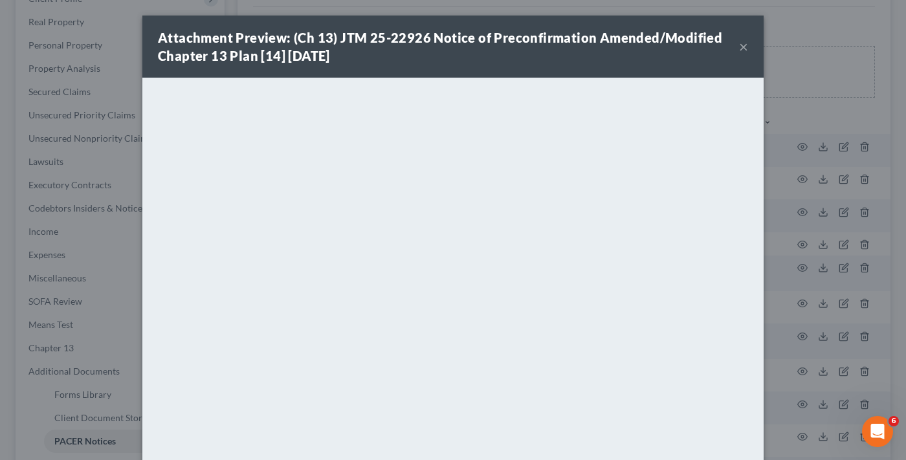
click at [739, 47] on button "×" at bounding box center [743, 47] width 9 height 16
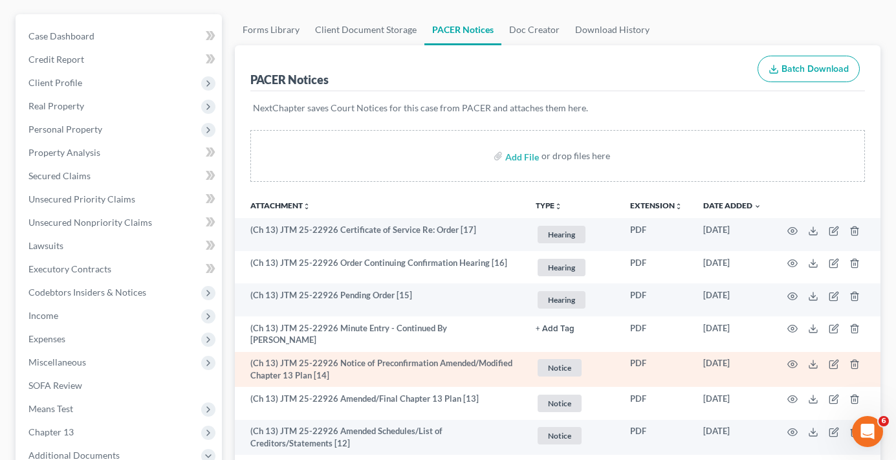
scroll to position [0, 0]
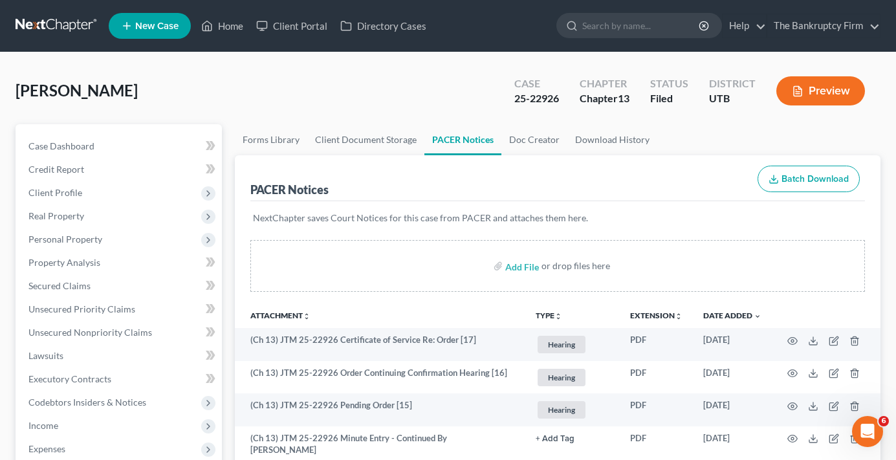
click at [233, 113] on div "Miller, Kelli Upgraded Case 25-22926 Chapter Chapter 13 Status Filed District U…" at bounding box center [448, 96] width 865 height 56
drag, startPoint x: 559, startPoint y: 101, endPoint x: 507, endPoint y: 105, distance: 51.9
click at [507, 105] on div "Case 25-22926" at bounding box center [536, 92] width 65 height 38
copy div "25-22926"
click at [234, 99] on div "Miller, Kelli Upgraded Case 25-22926 Chapter Chapter 13 Status Filed District U…" at bounding box center [448, 96] width 865 height 56
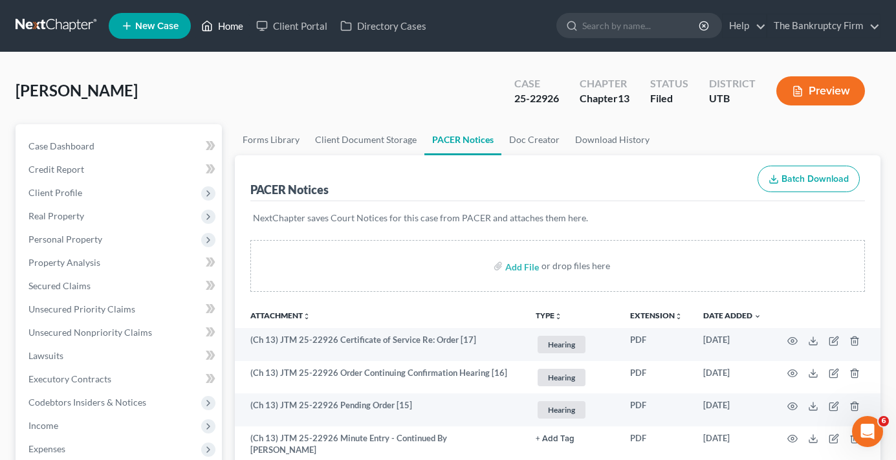
click at [238, 30] on link "Home" at bounding box center [222, 25] width 55 height 23
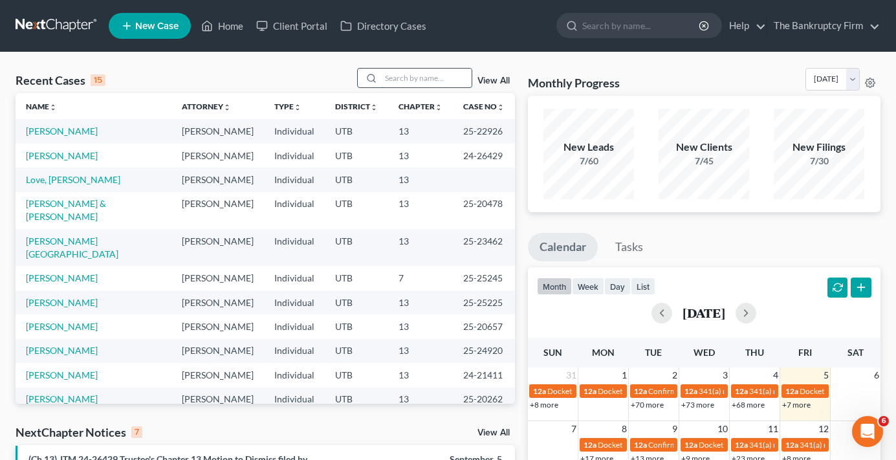
click at [406, 78] on input "search" at bounding box center [426, 78] width 91 height 19
type input "glass"
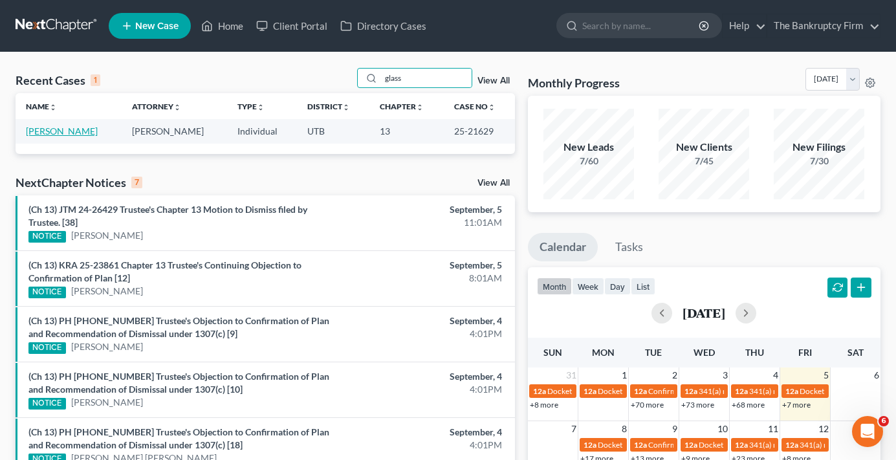
click at [44, 129] on link "Glass, Shannon" at bounding box center [62, 131] width 72 height 11
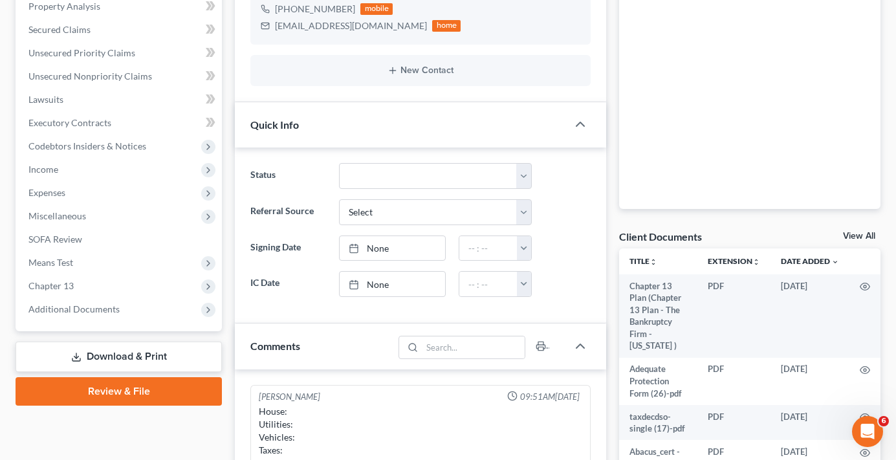
scroll to position [259, 0]
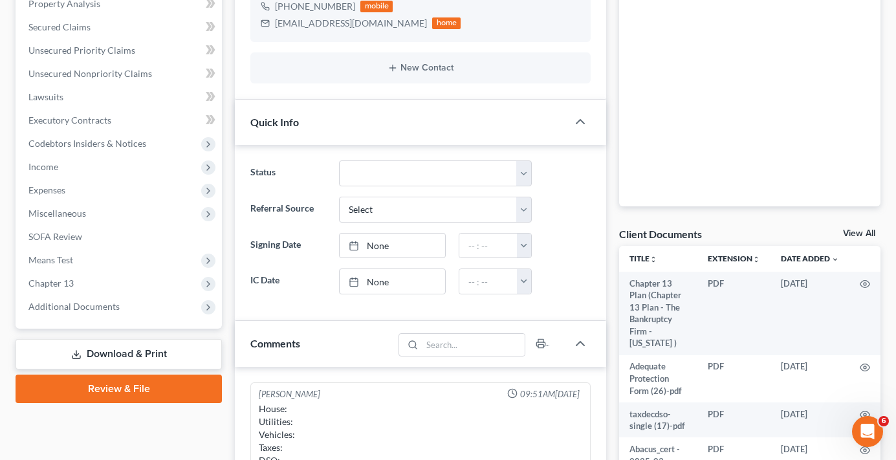
click at [859, 234] on link "View All" at bounding box center [859, 233] width 32 height 9
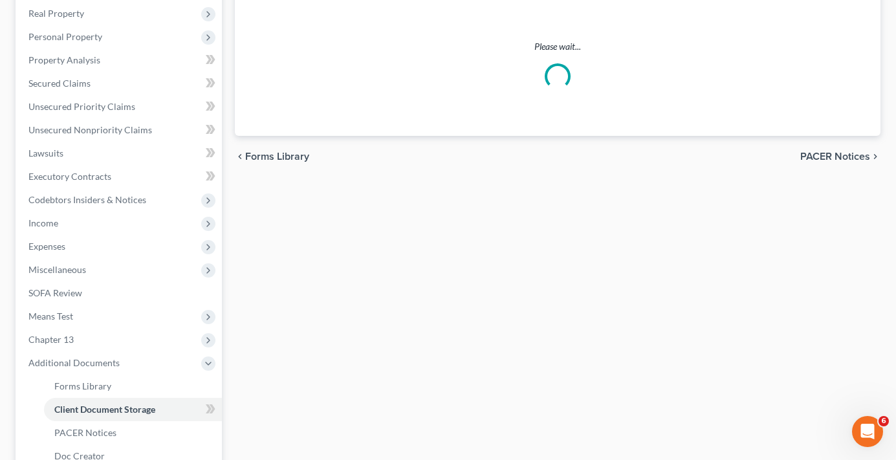
select select "30"
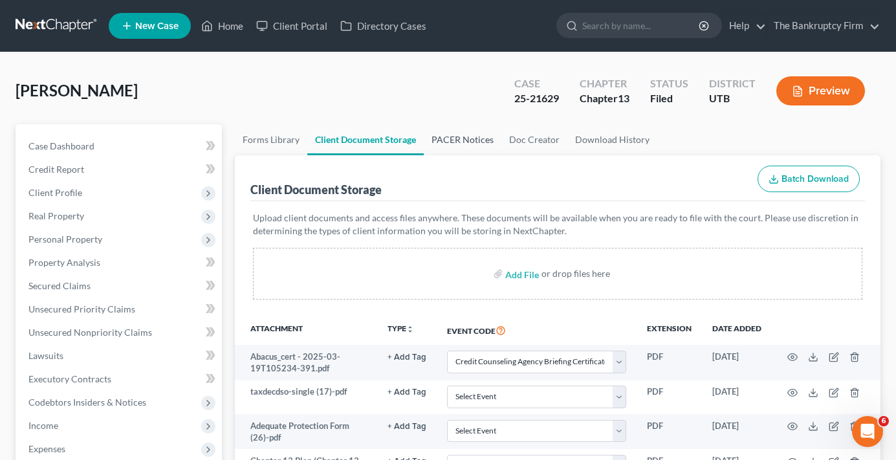
click at [461, 135] on link "PACER Notices" at bounding box center [463, 139] width 78 height 31
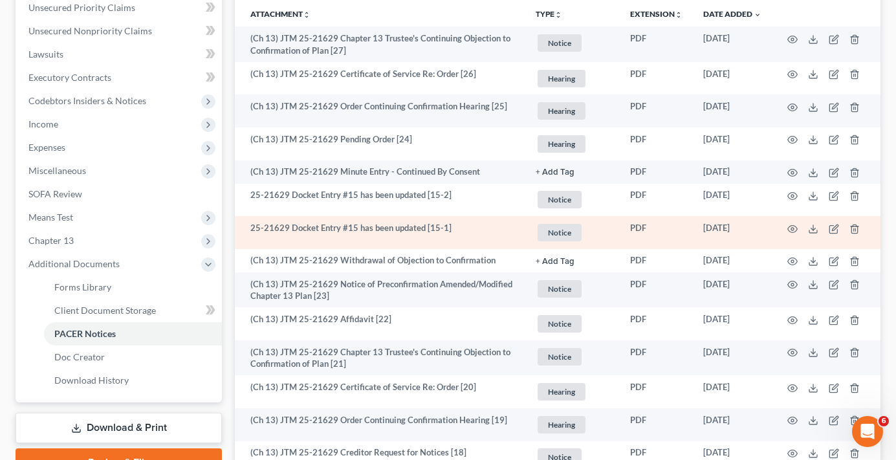
scroll to position [324, 0]
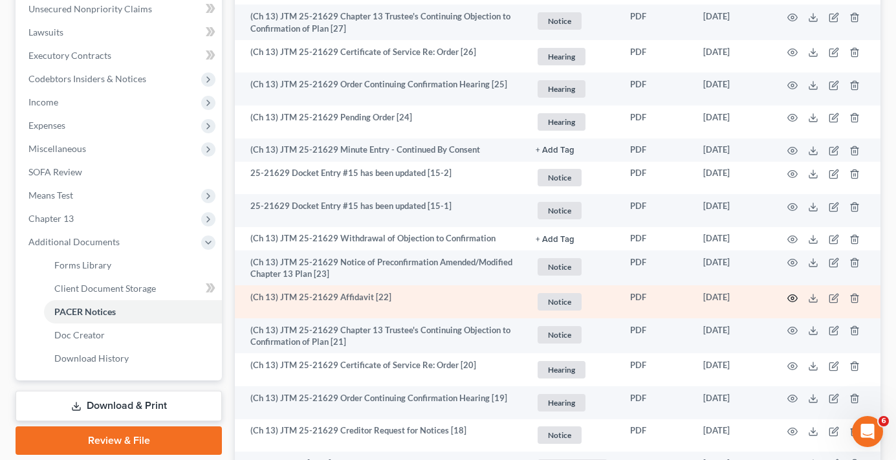
click at [793, 300] on icon "button" at bounding box center [792, 298] width 10 height 10
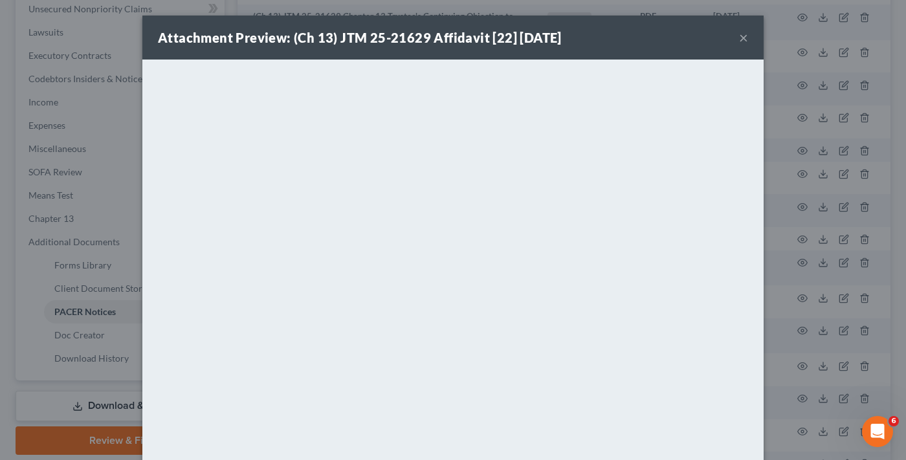
click at [739, 37] on button "×" at bounding box center [743, 38] width 9 height 16
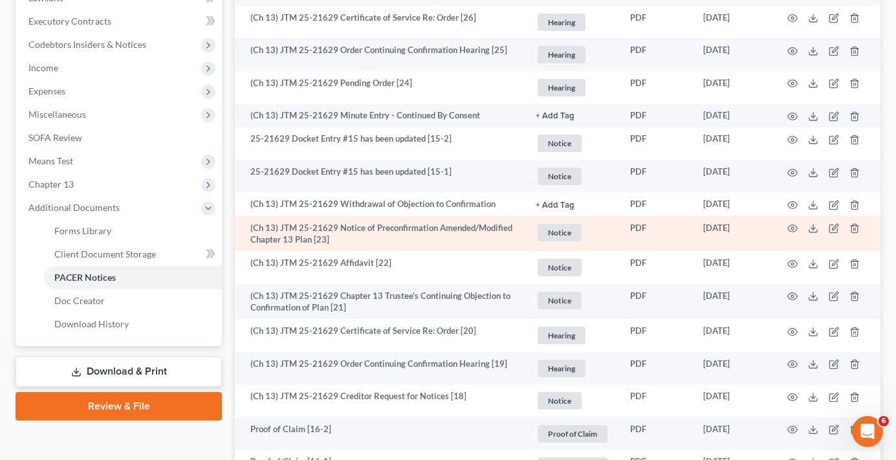
scroll to position [388, 0]
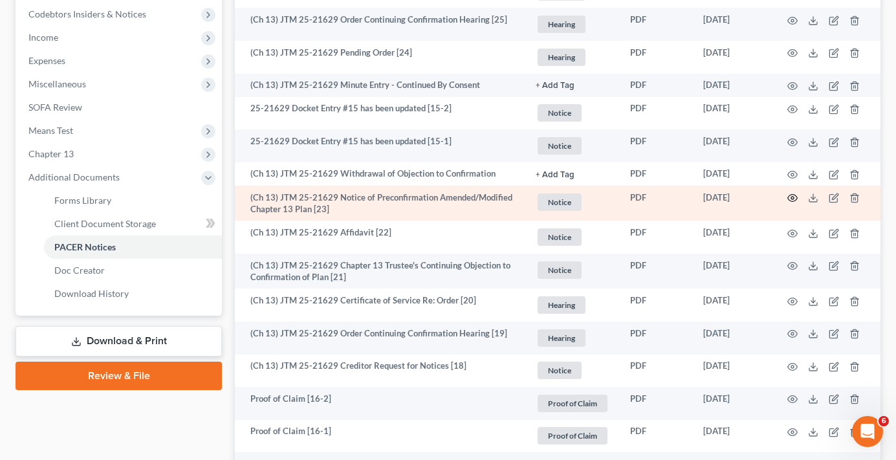
click at [795, 197] on icon "button" at bounding box center [792, 198] width 10 height 10
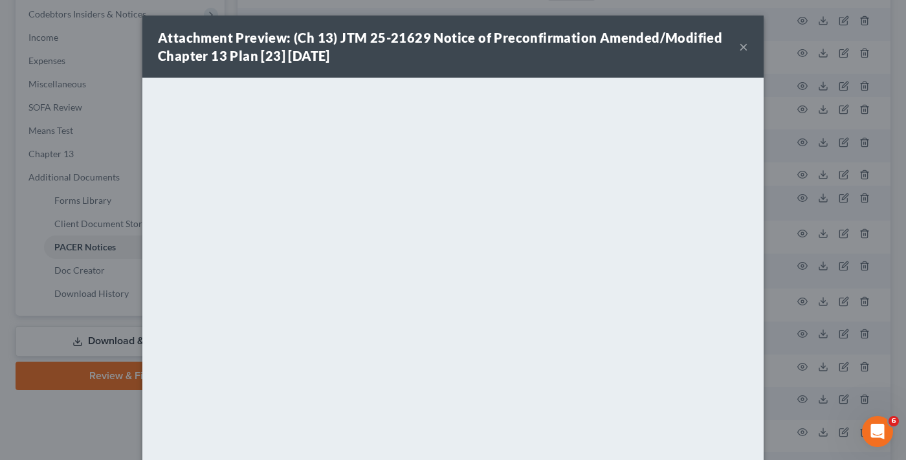
click at [739, 43] on button "×" at bounding box center [743, 47] width 9 height 16
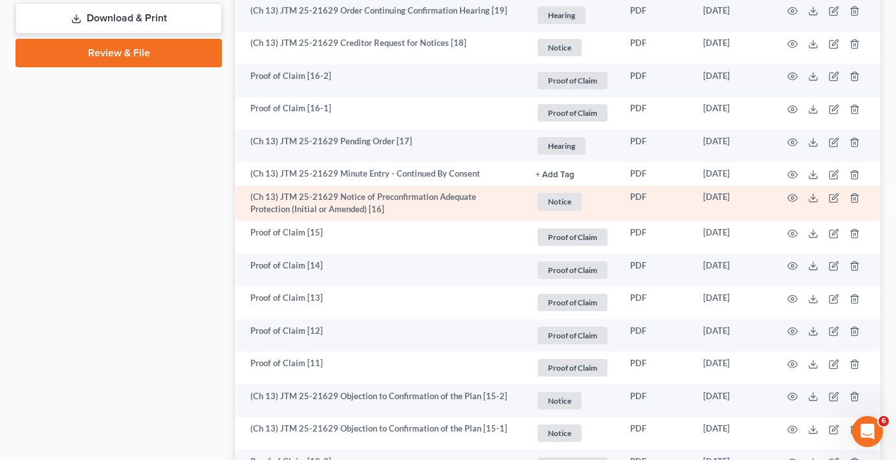
scroll to position [712, 0]
click at [793, 195] on icon "button" at bounding box center [792, 197] width 10 height 10
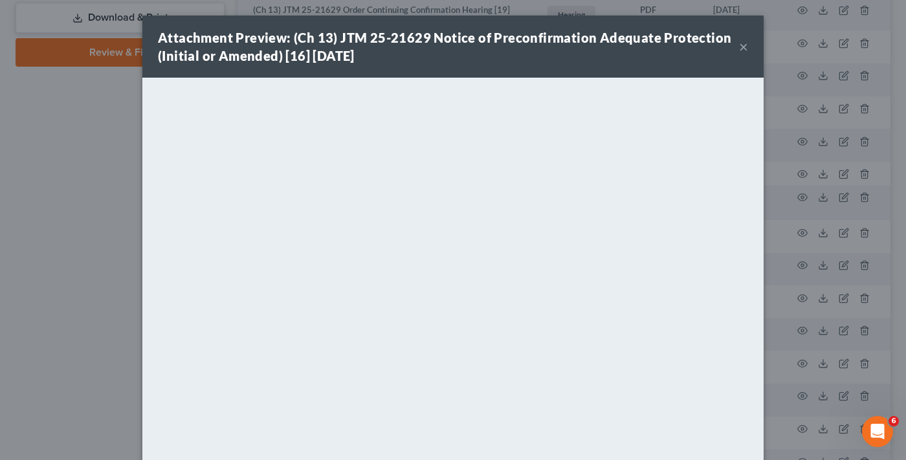
click at [739, 48] on button "×" at bounding box center [743, 47] width 9 height 16
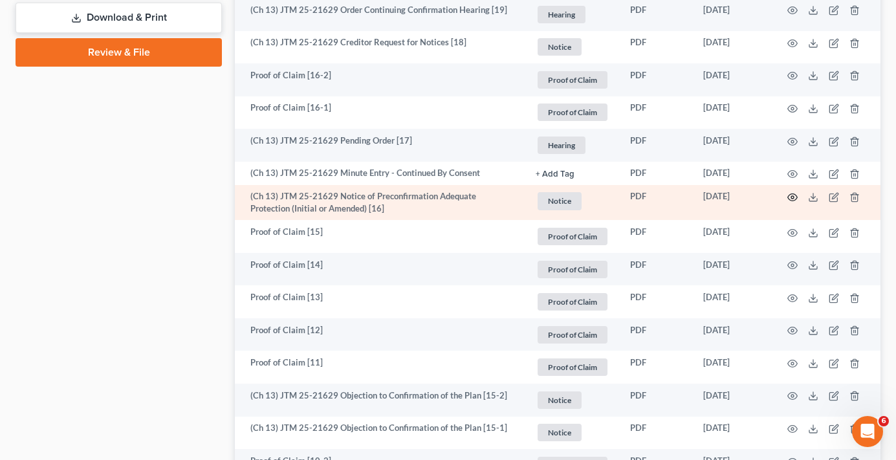
click at [790, 195] on icon "button" at bounding box center [792, 197] width 10 height 10
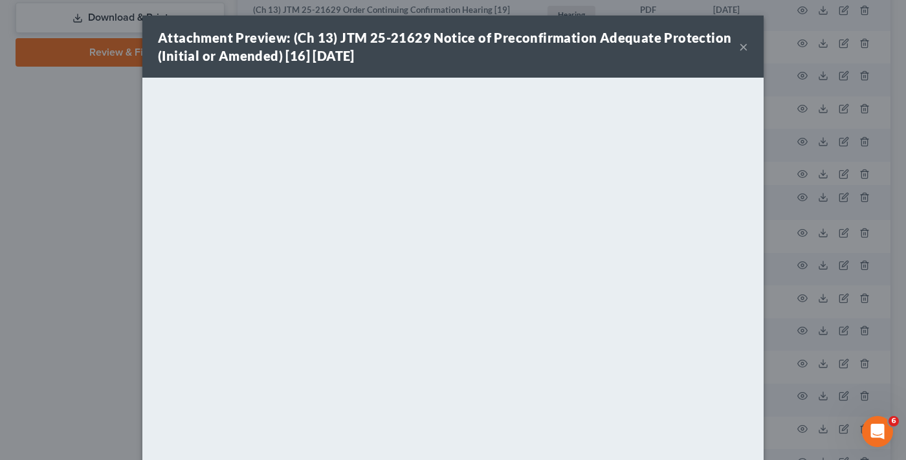
drag, startPoint x: 739, startPoint y: 44, endPoint x: 727, endPoint y: 55, distance: 16.5
click at [739, 45] on button "×" at bounding box center [743, 47] width 9 height 16
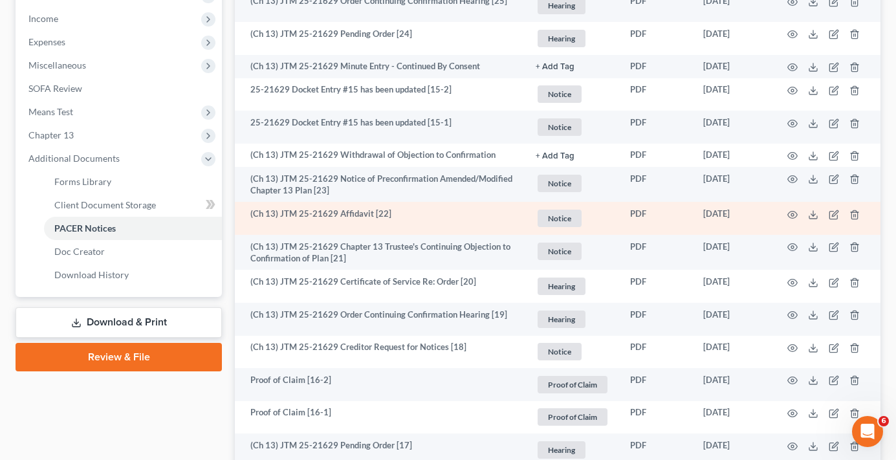
scroll to position [388, 0]
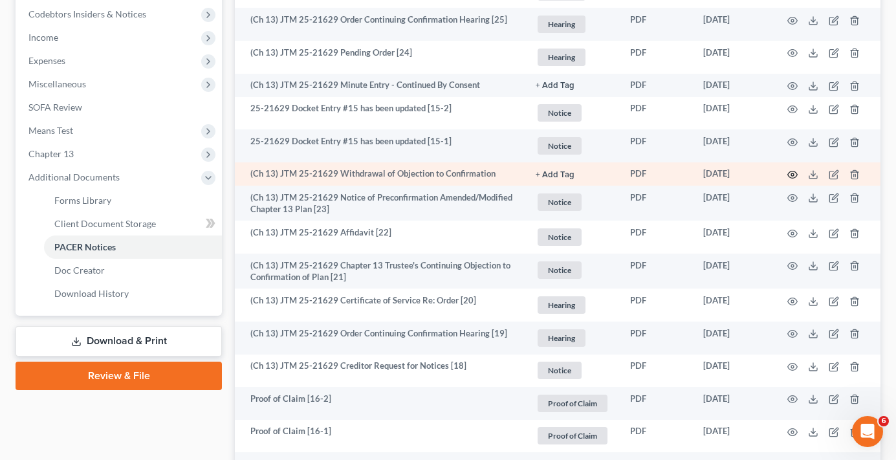
click at [797, 173] on icon "button" at bounding box center [793, 174] width 10 height 7
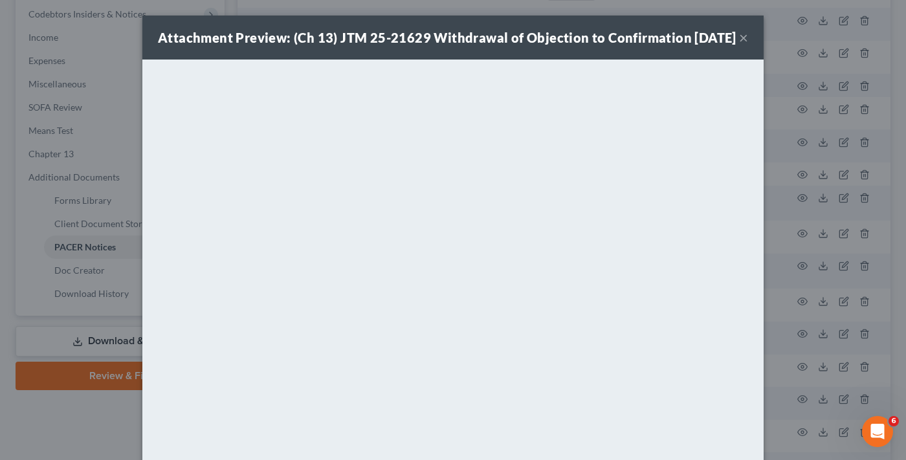
click at [739, 45] on button "×" at bounding box center [743, 38] width 9 height 16
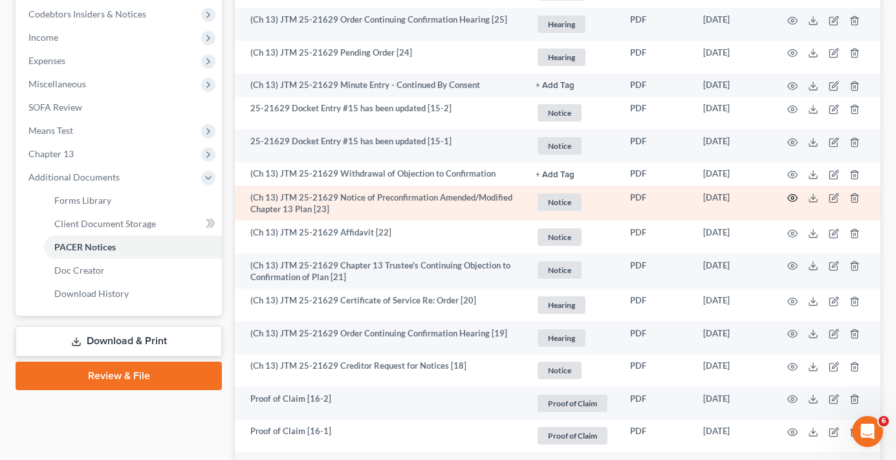
click at [789, 199] on icon "button" at bounding box center [792, 198] width 10 height 10
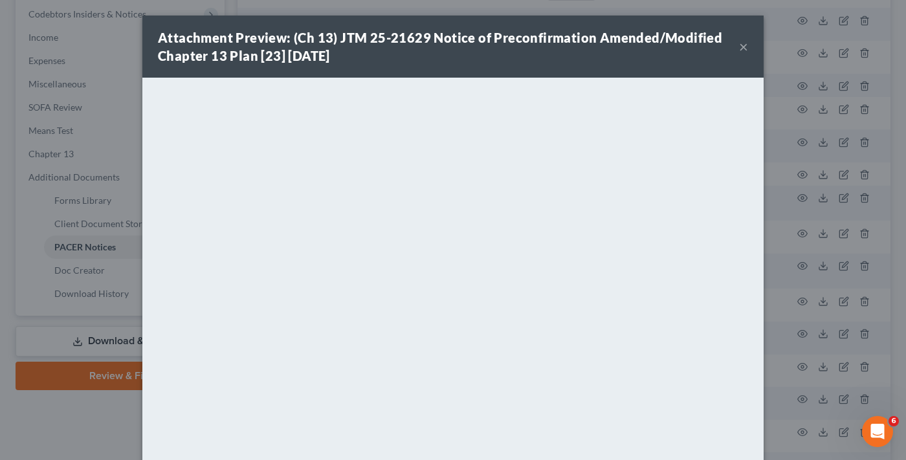
click at [739, 45] on button "×" at bounding box center [743, 47] width 9 height 16
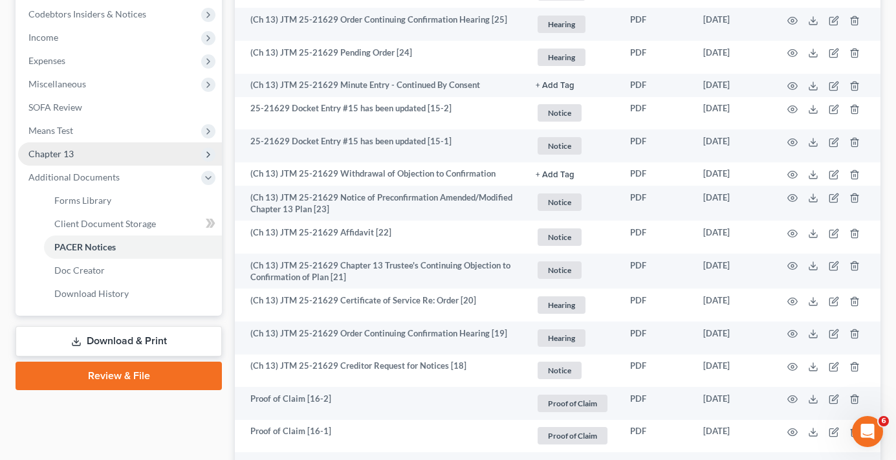
click at [65, 149] on span "Chapter 13" at bounding box center [50, 153] width 45 height 11
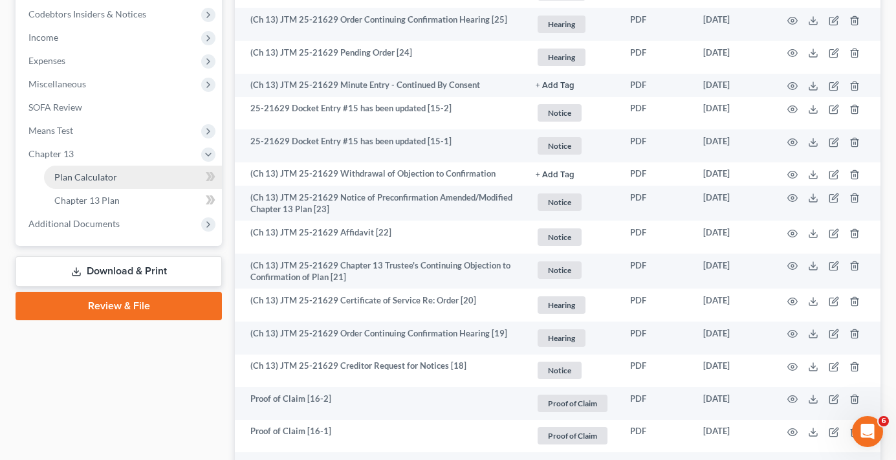
click at [119, 181] on link "Plan Calculator" at bounding box center [133, 177] width 178 height 23
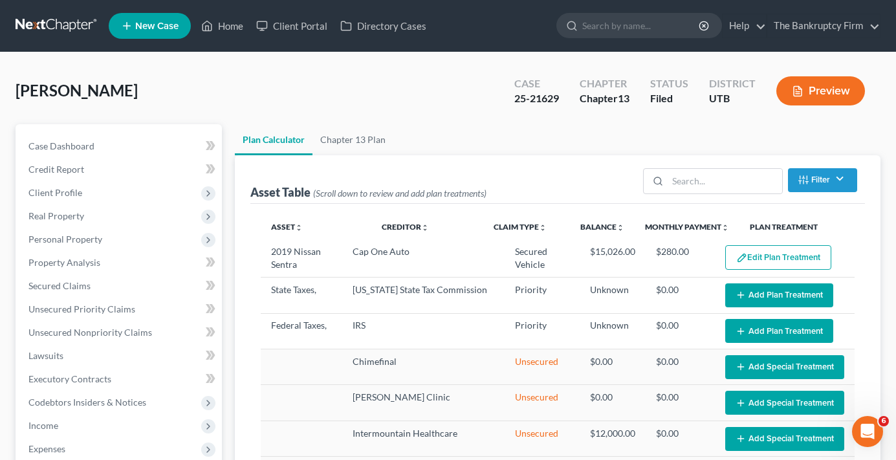
select select "59"
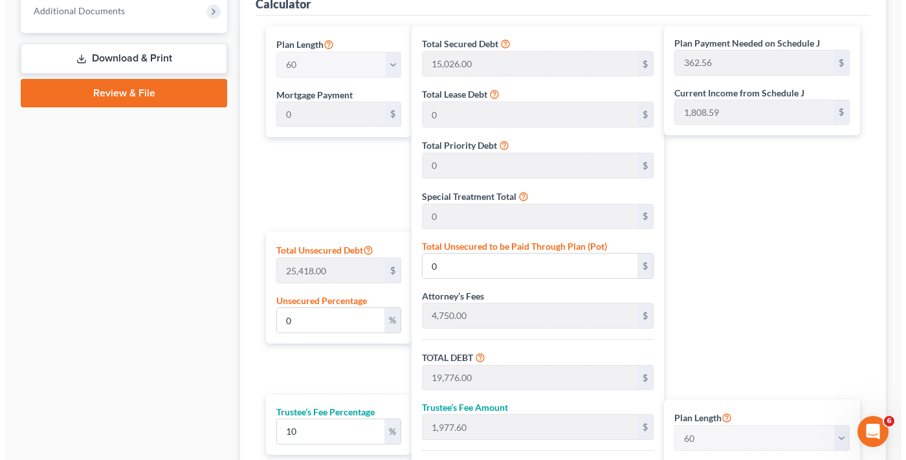
scroll to position [798, 0]
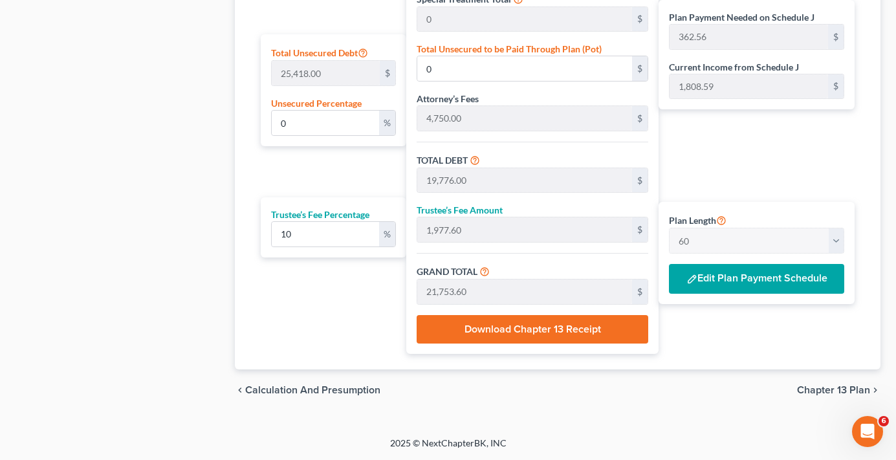
click at [787, 291] on button "Edit Plan Payment Schedule" at bounding box center [756, 279] width 175 height 30
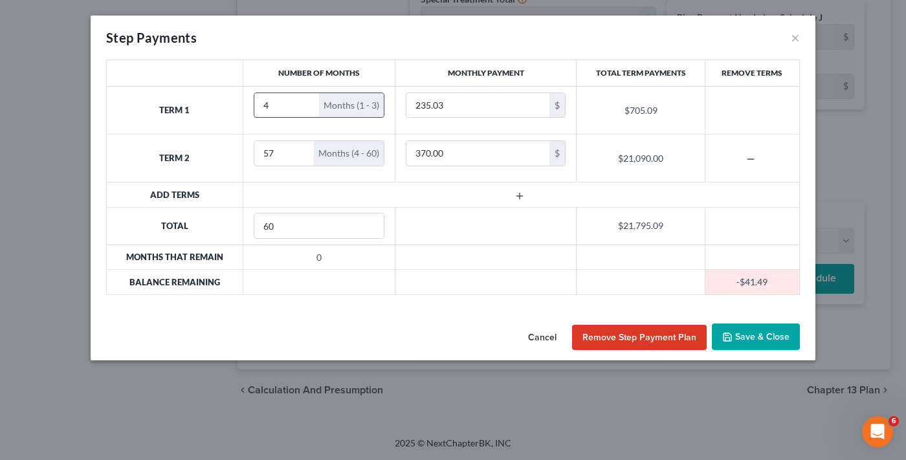
type input "4"
click at [304, 100] on input "4" at bounding box center [286, 105] width 65 height 25
type input "56"
click at [301, 156] on input "56" at bounding box center [284, 153] width 60 height 25
click at [747, 333] on button "Save & Close" at bounding box center [756, 337] width 88 height 27
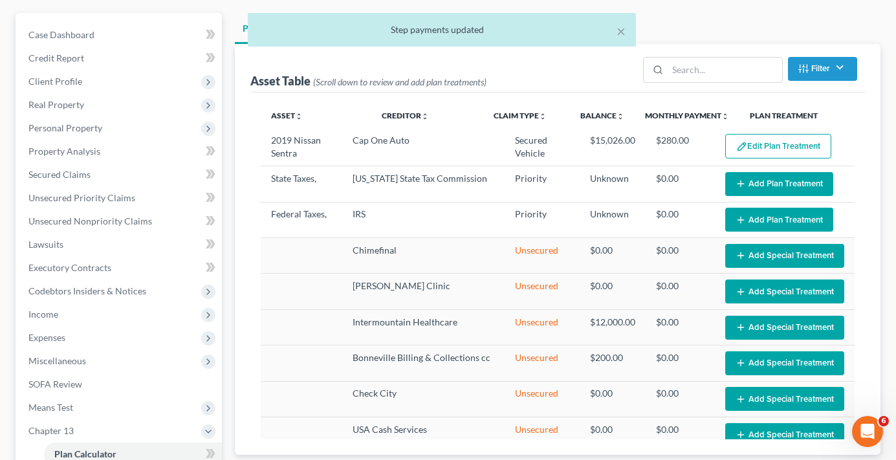
scroll to position [0, 0]
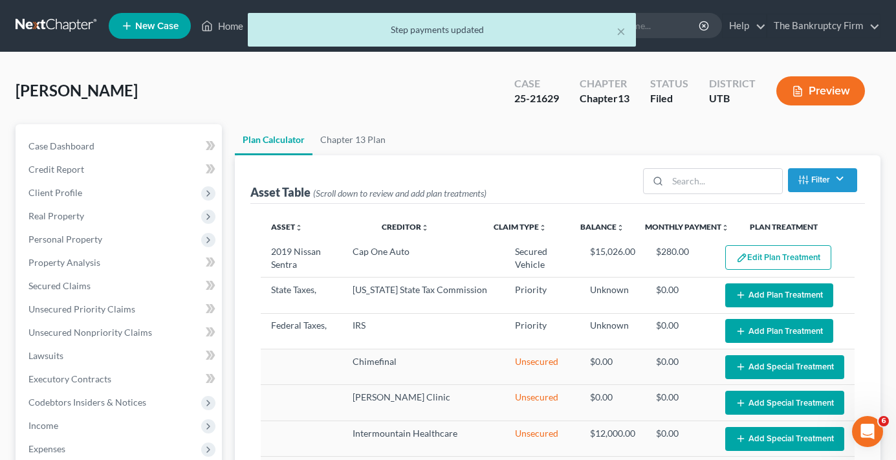
click at [230, 21] on div "× Step payments updated" at bounding box center [442, 33] width 896 height 40
click at [618, 30] on button "×" at bounding box center [621, 31] width 9 height 16
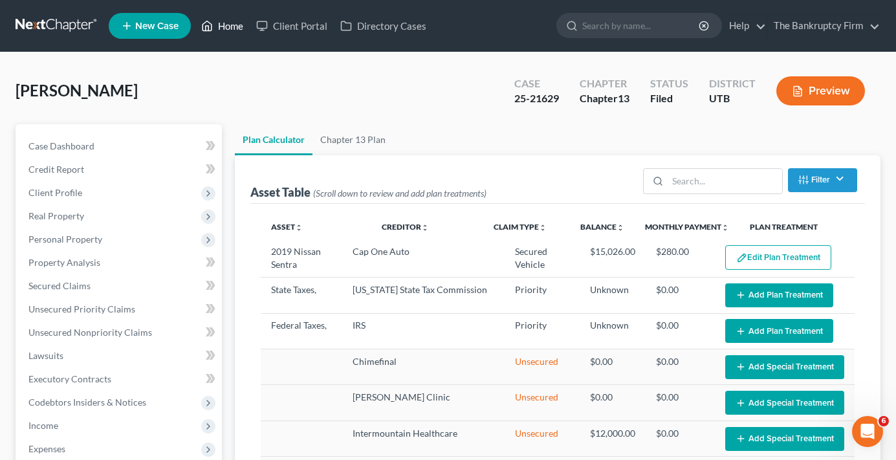
click at [236, 23] on link "Home" at bounding box center [222, 25] width 55 height 23
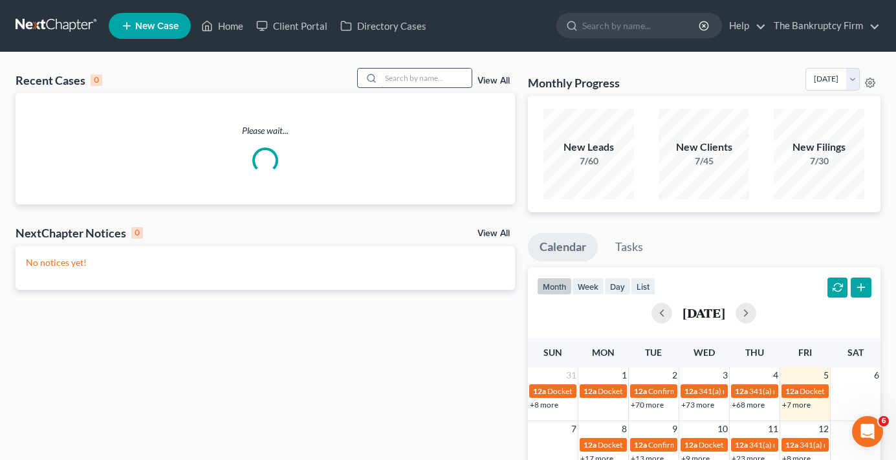
click at [404, 80] on input "search" at bounding box center [426, 78] width 91 height 19
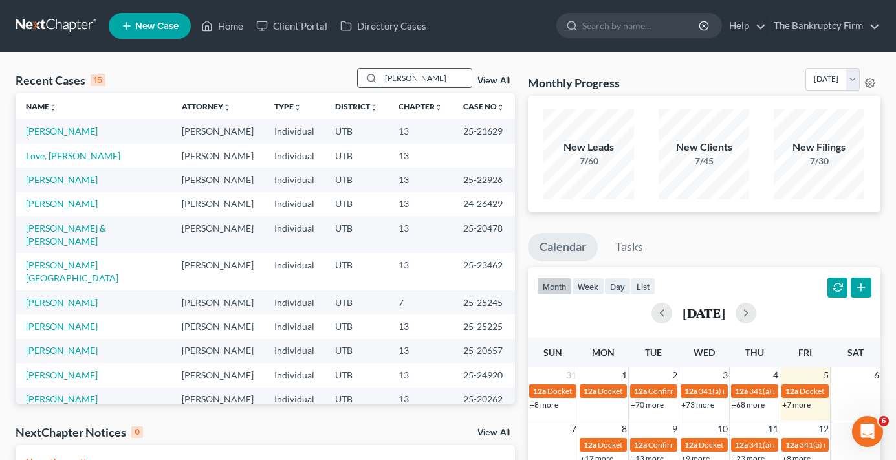
type input "ackerman"
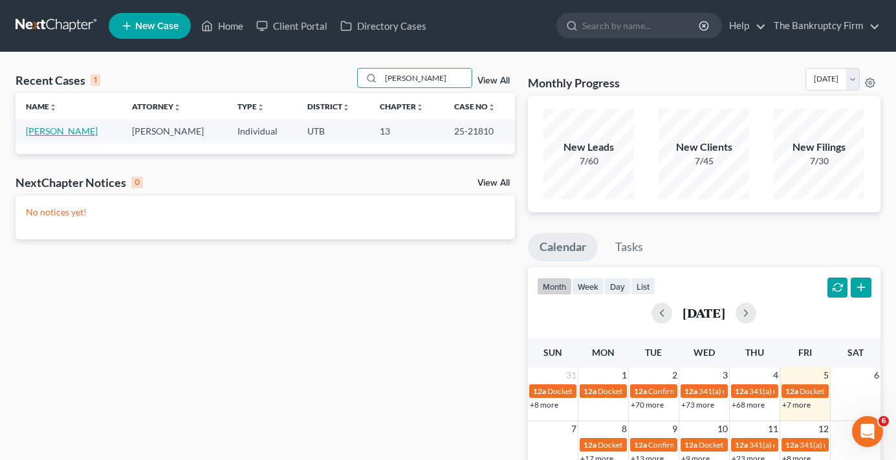
click at [36, 129] on link "Ackerman, Tim" at bounding box center [62, 131] width 72 height 11
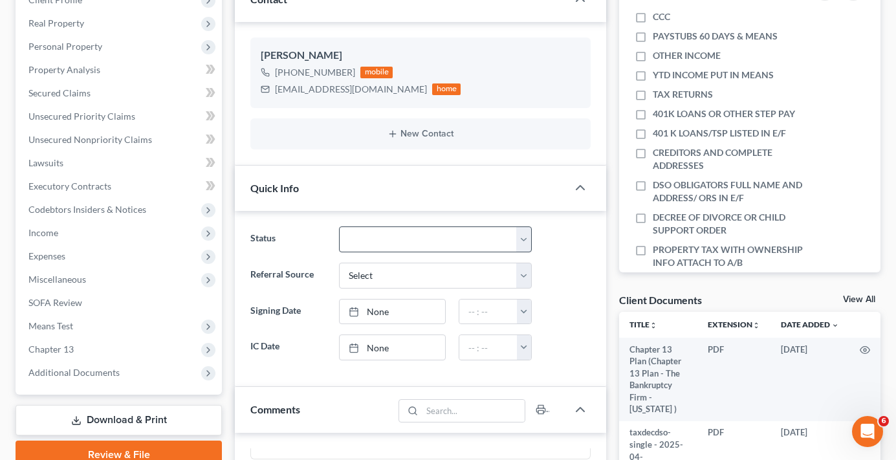
scroll to position [194, 0]
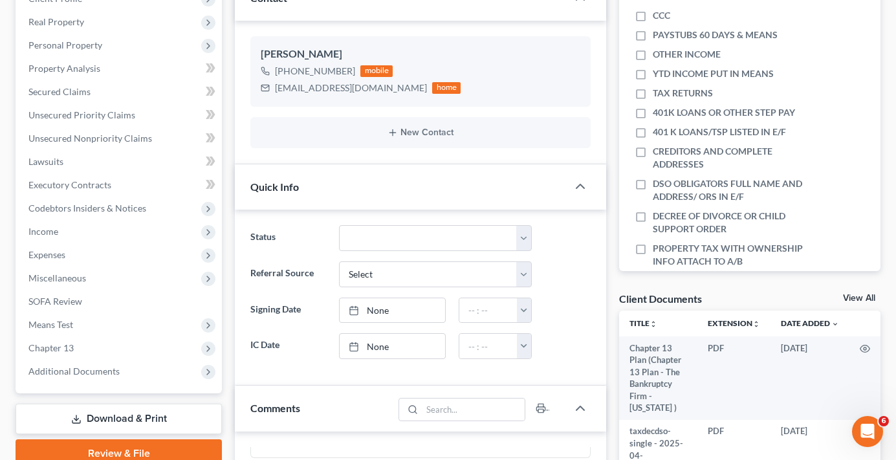
click at [846, 296] on link "View All" at bounding box center [859, 298] width 32 height 9
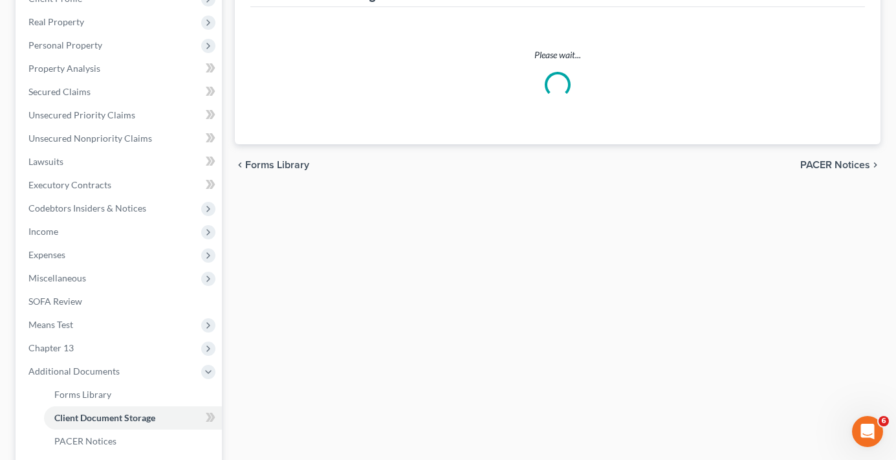
scroll to position [128, 0]
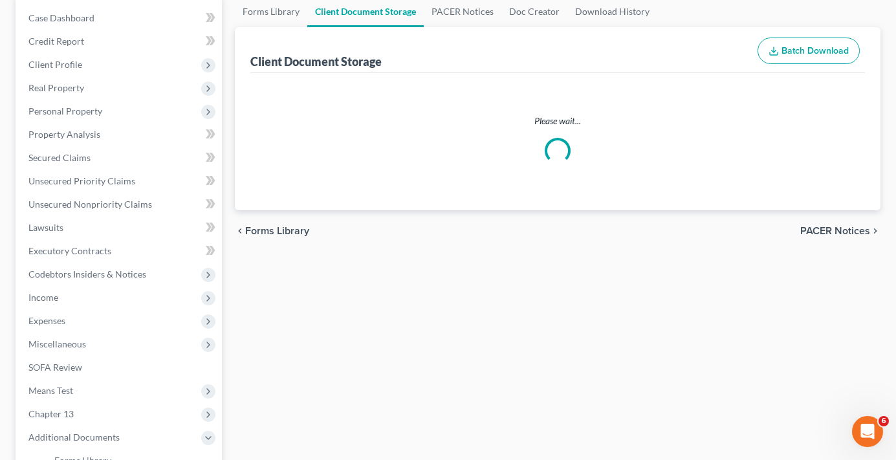
select select "30"
select select "26"
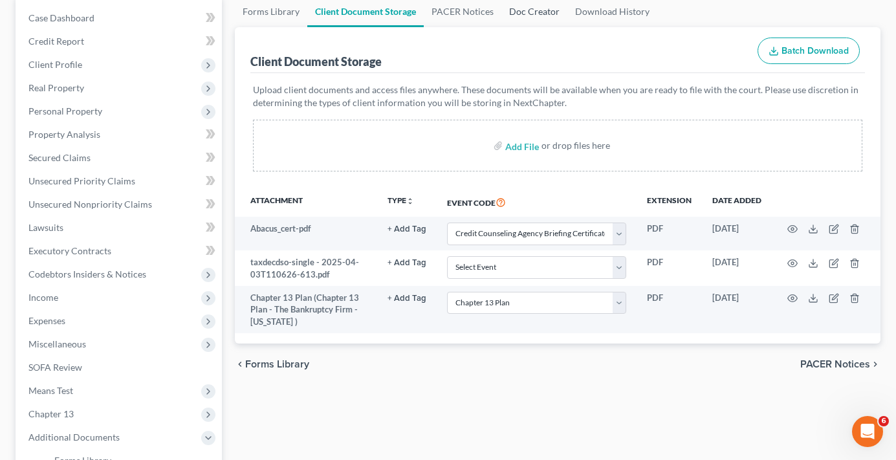
scroll to position [0, 0]
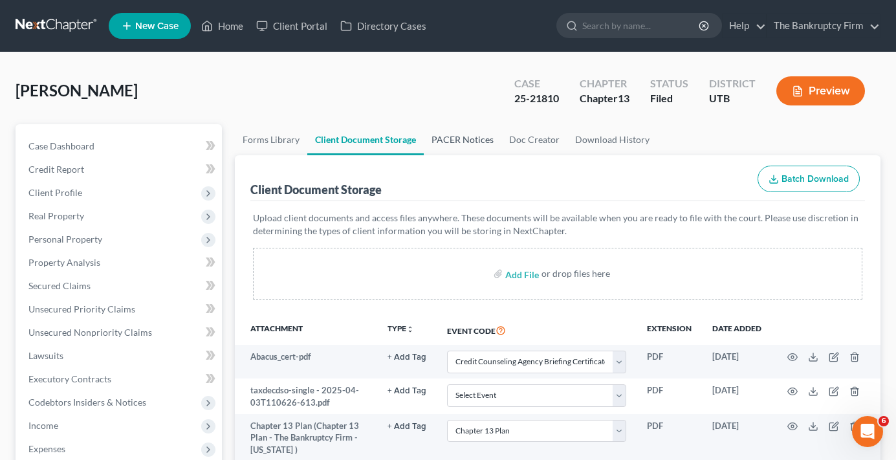
click at [472, 134] on link "PACER Notices" at bounding box center [463, 139] width 78 height 31
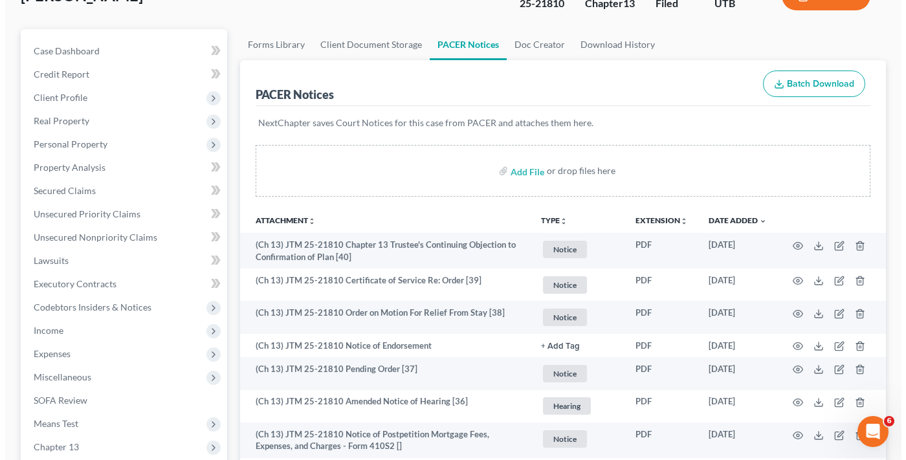
scroll to position [65, 0]
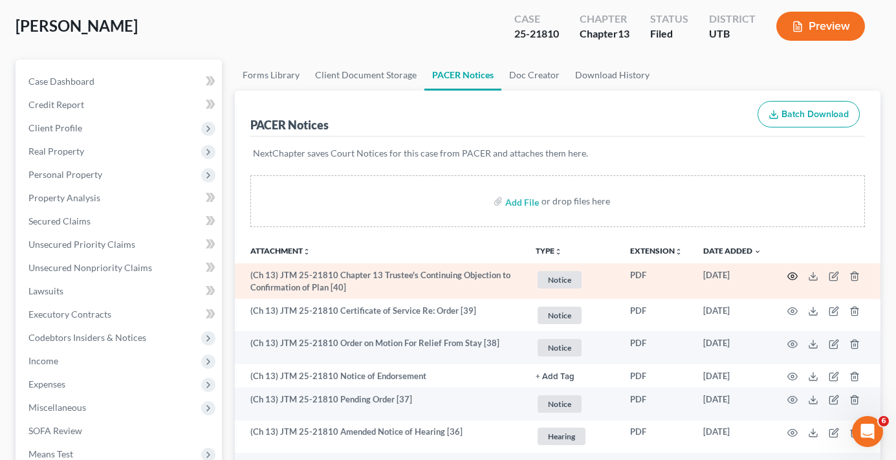
click at [790, 276] on icon "button" at bounding box center [792, 276] width 10 height 10
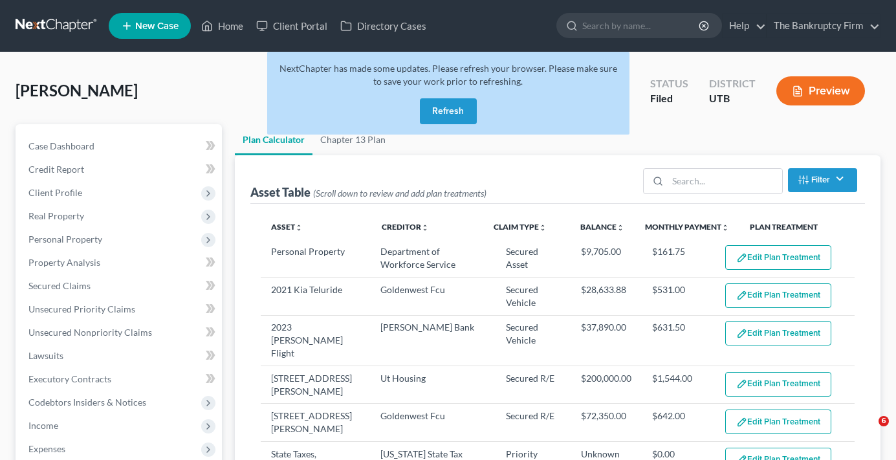
select select "59"
click at [439, 117] on button "Refresh" at bounding box center [448, 111] width 57 height 26
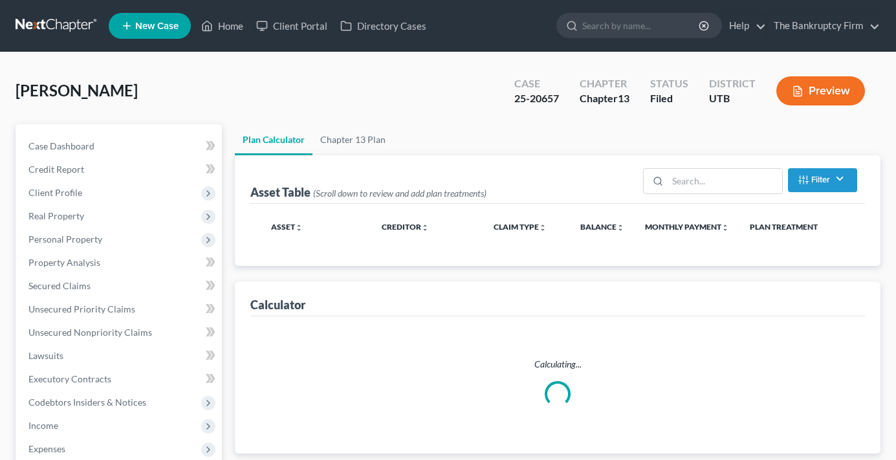
select select "59"
